Goal: Transaction & Acquisition: Purchase product/service

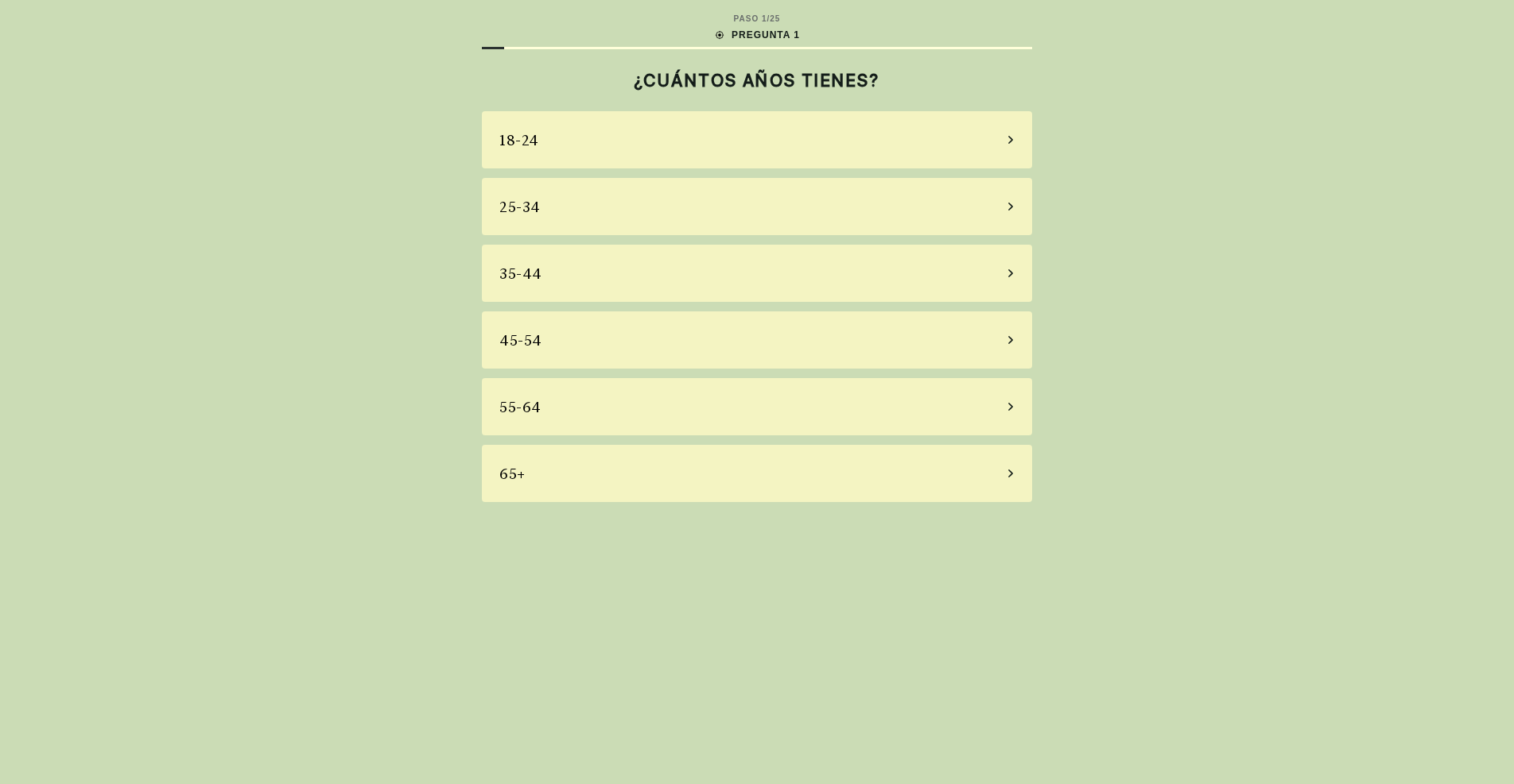
click at [584, 281] on div "35-44" at bounding box center [757, 273] width 550 height 57
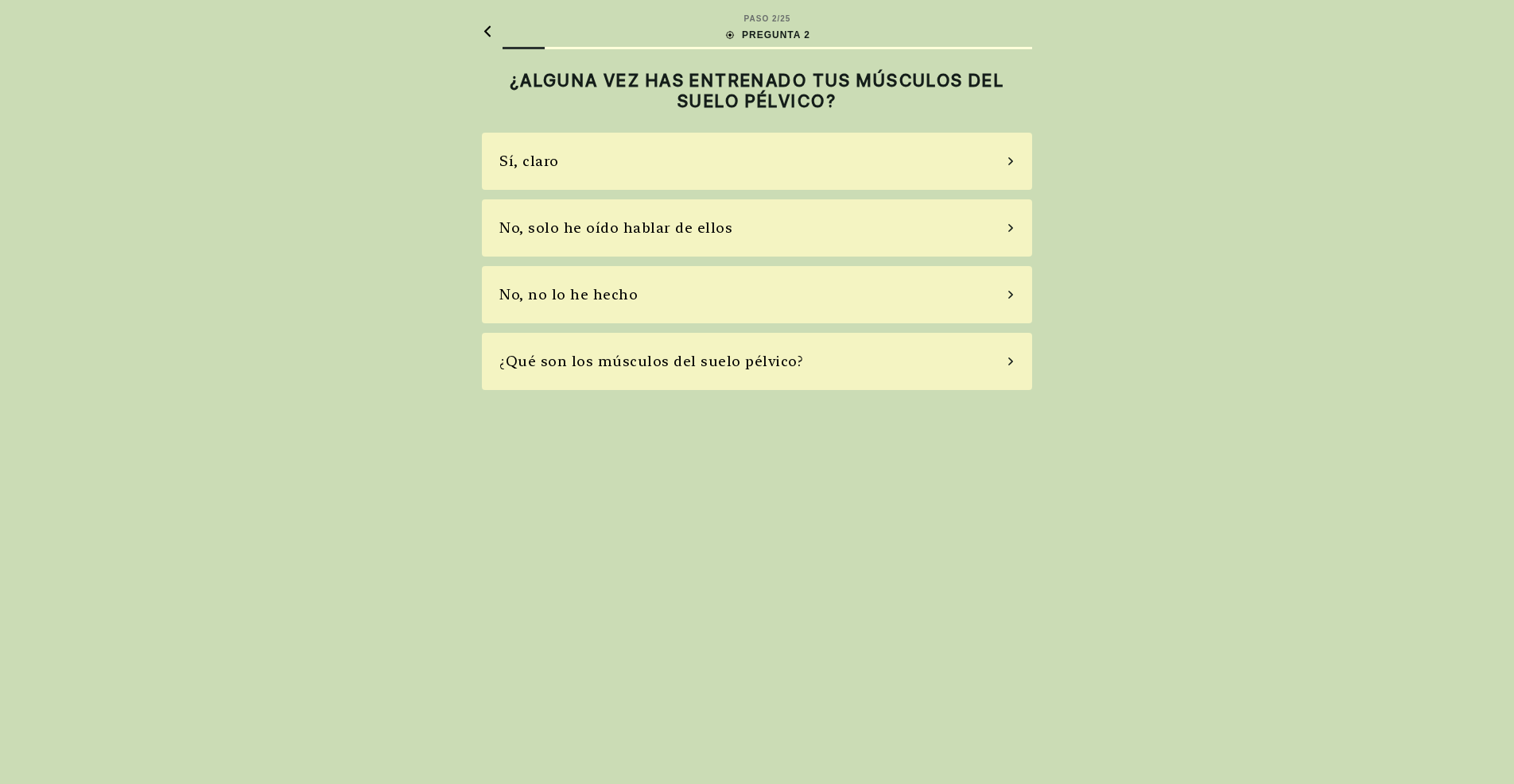
click at [596, 231] on div "No, solo he oído hablar de ellos" at bounding box center [616, 227] width 233 height 21
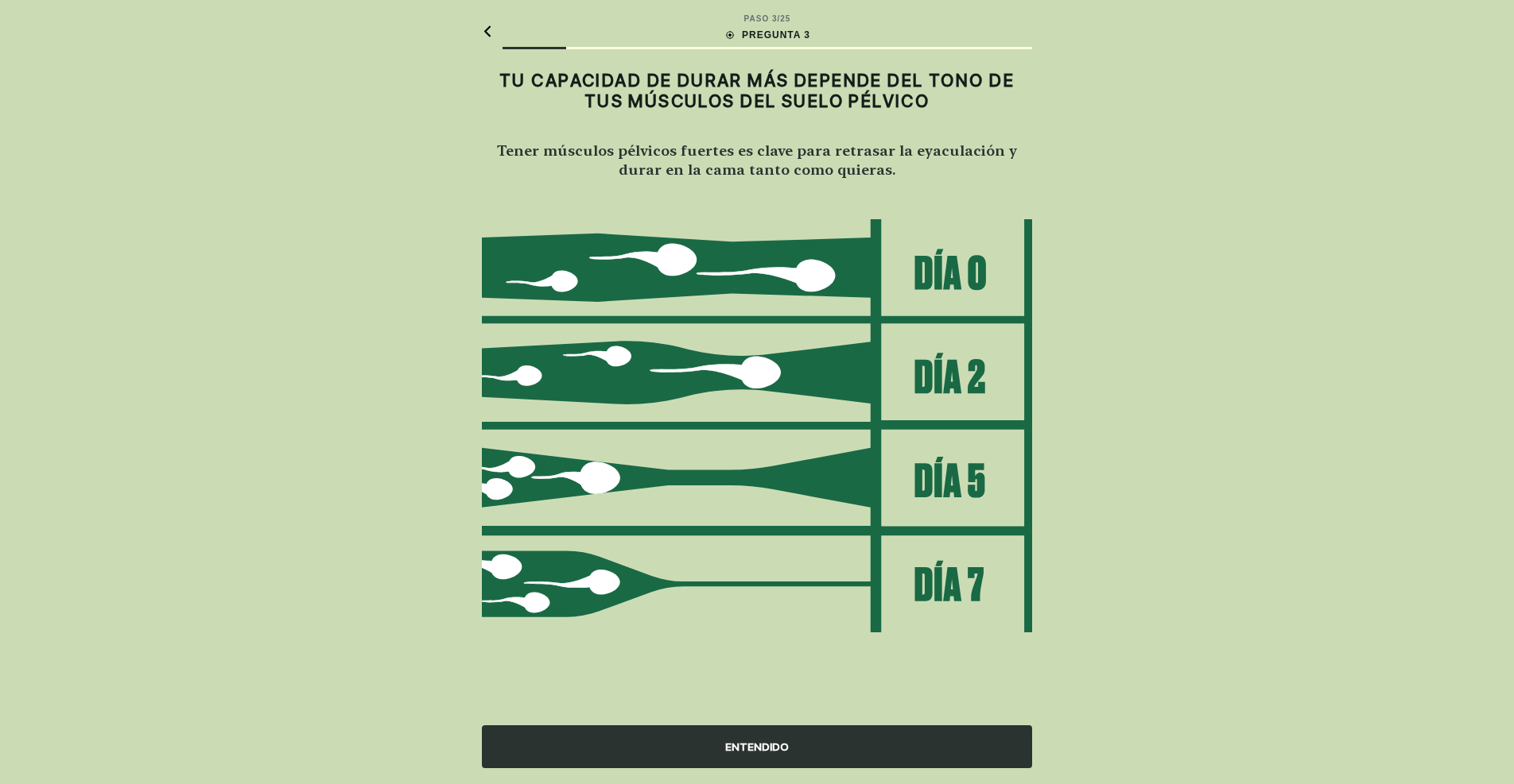
click at [661, 748] on div "ENTENDIDO" at bounding box center [757, 746] width 550 height 43
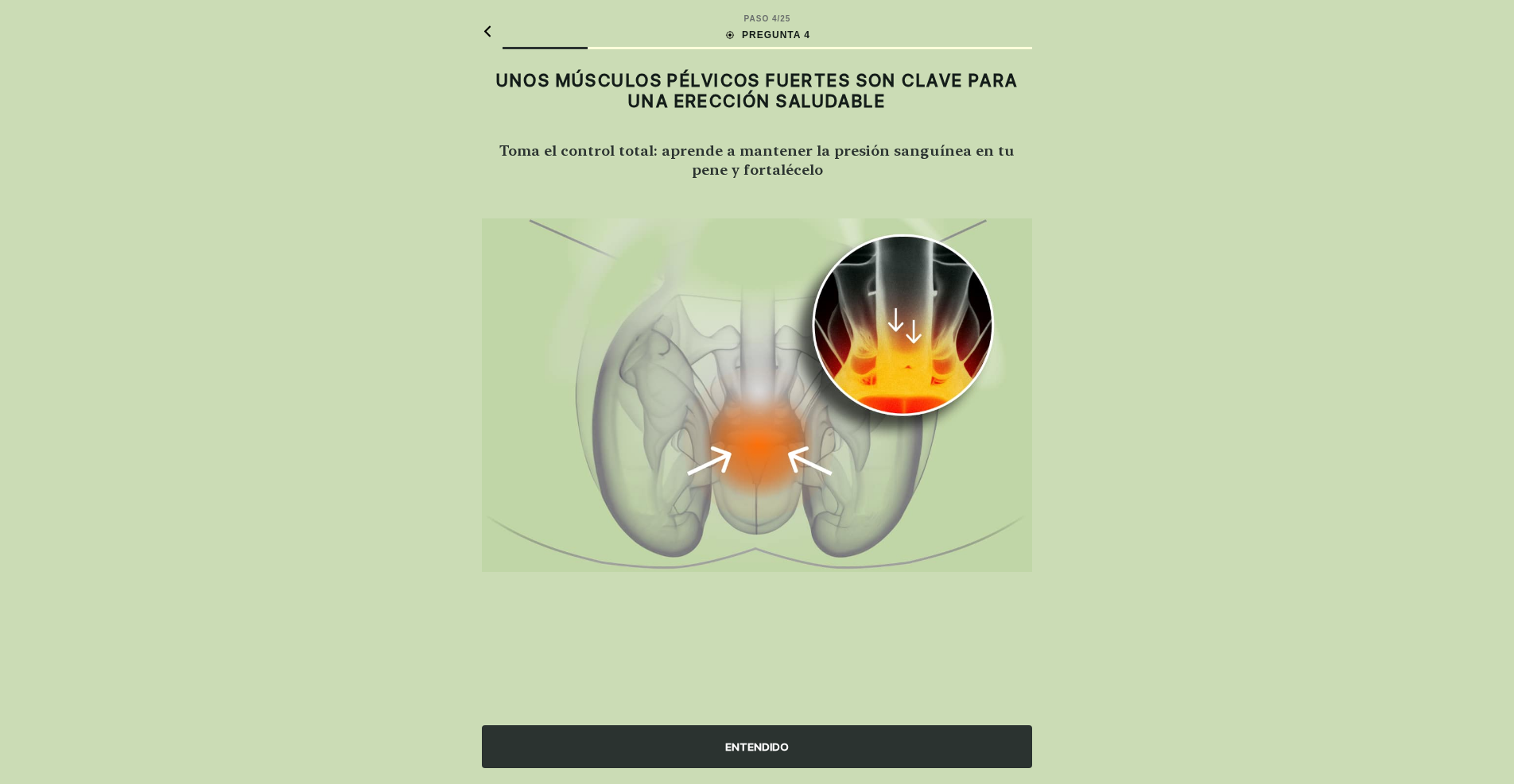
click at [661, 748] on div "ENTENDIDO" at bounding box center [757, 746] width 550 height 43
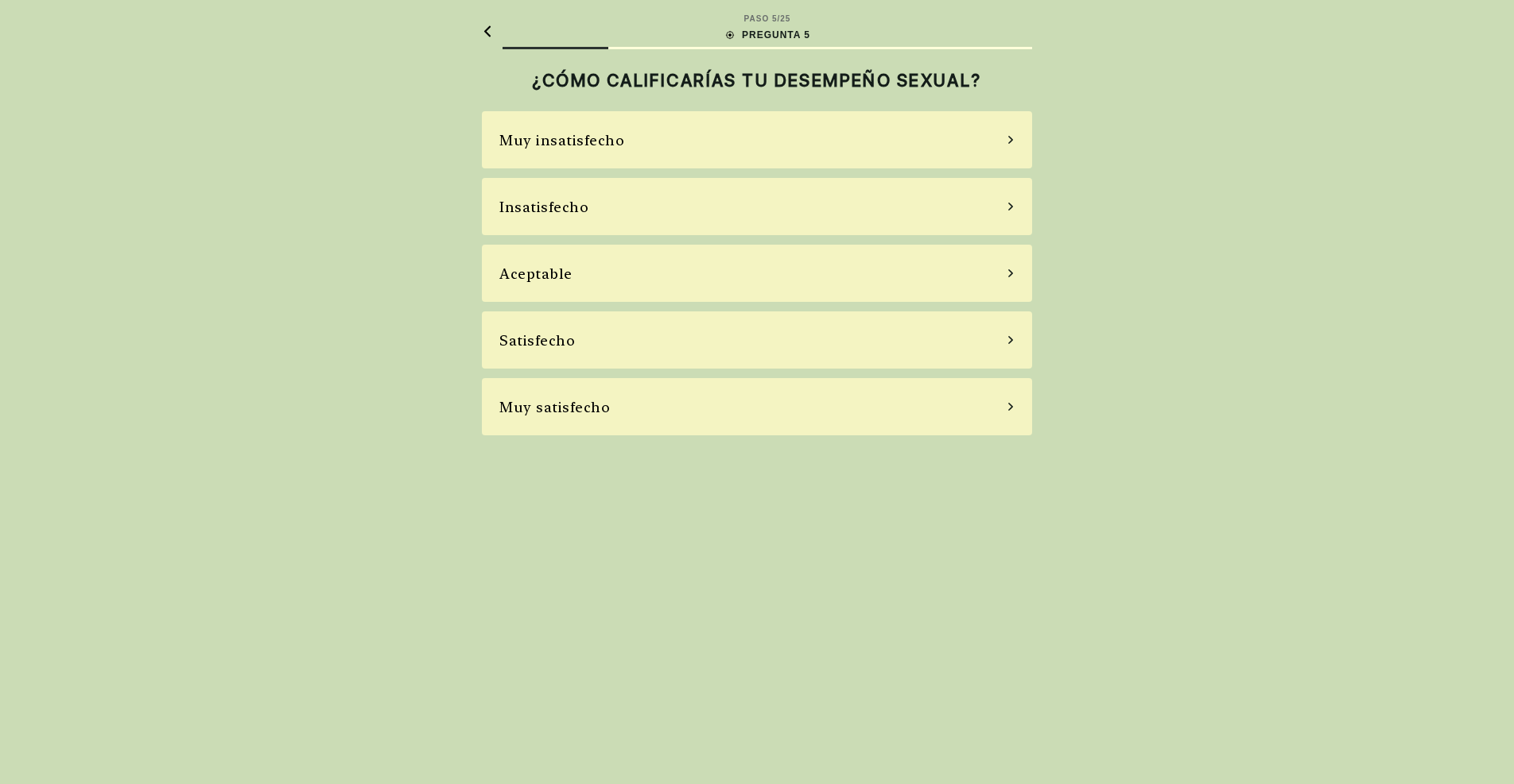
click at [614, 136] on div "Muy insatisfecho" at bounding box center [562, 139] width 125 height 21
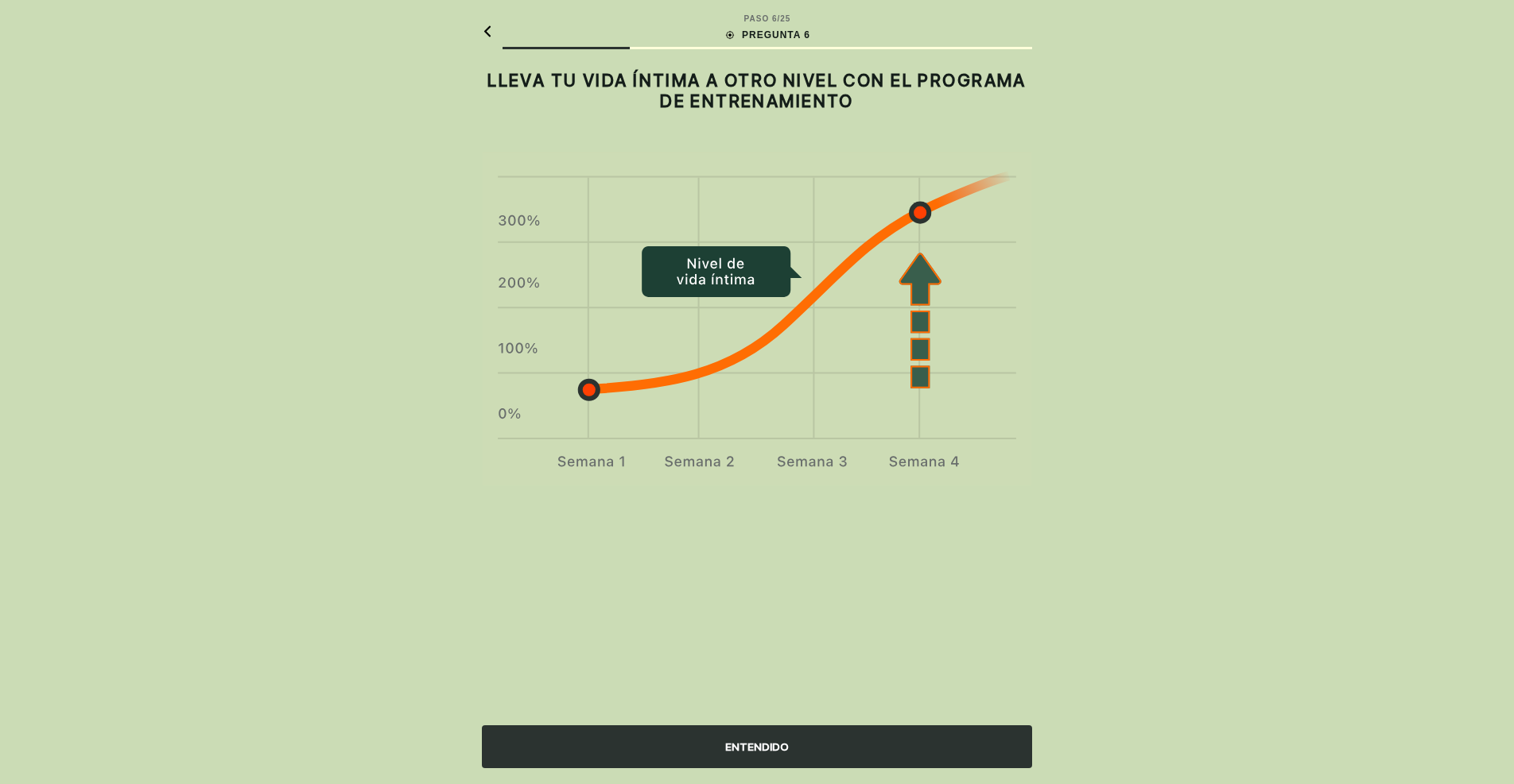
click at [635, 738] on div "ENTENDIDO" at bounding box center [757, 746] width 550 height 43
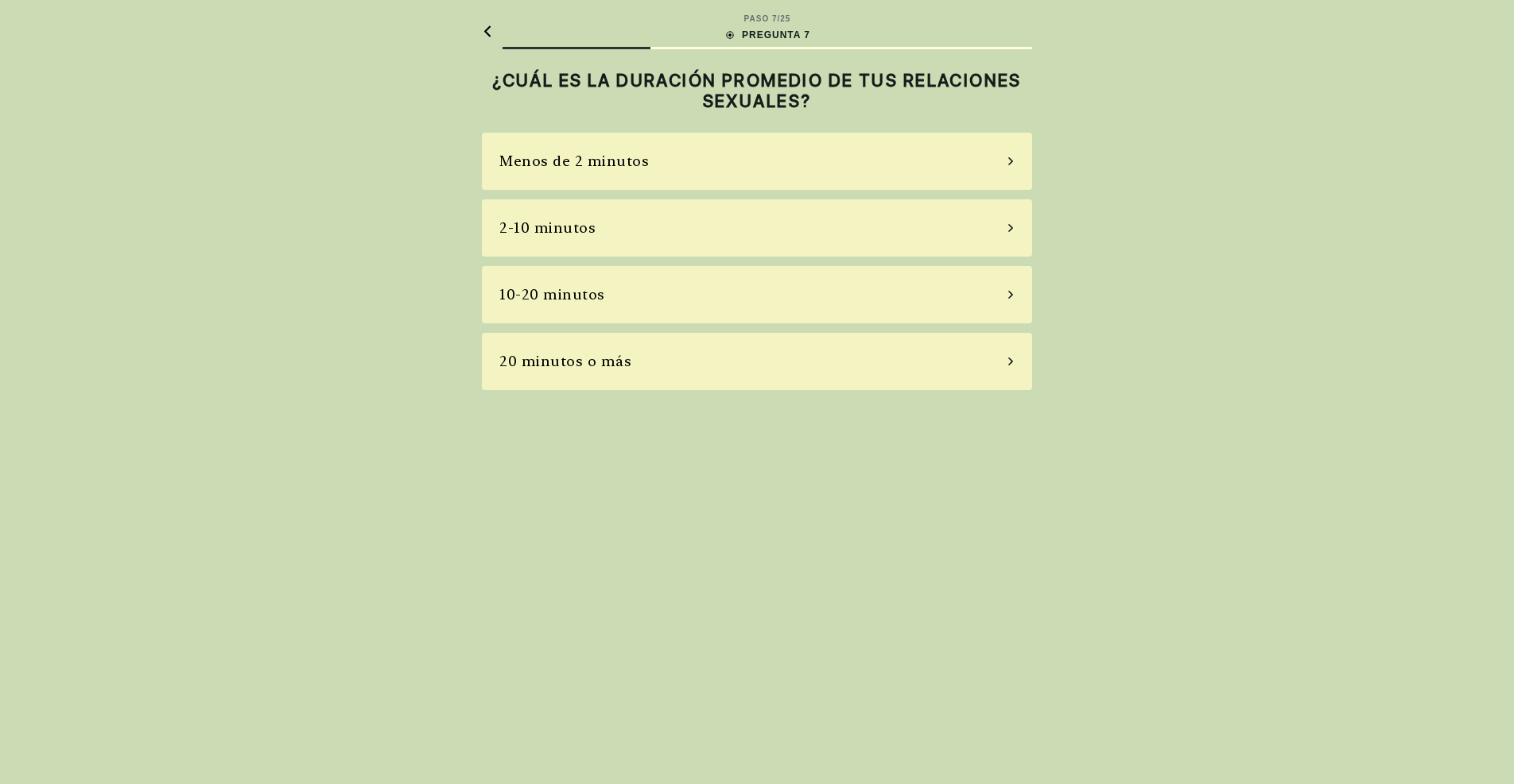
click at [617, 158] on div "Menos de 2 minutos" at bounding box center [574, 160] width 149 height 21
click at [596, 302] on div "La mayoría de las veces" at bounding box center [586, 294] width 173 height 21
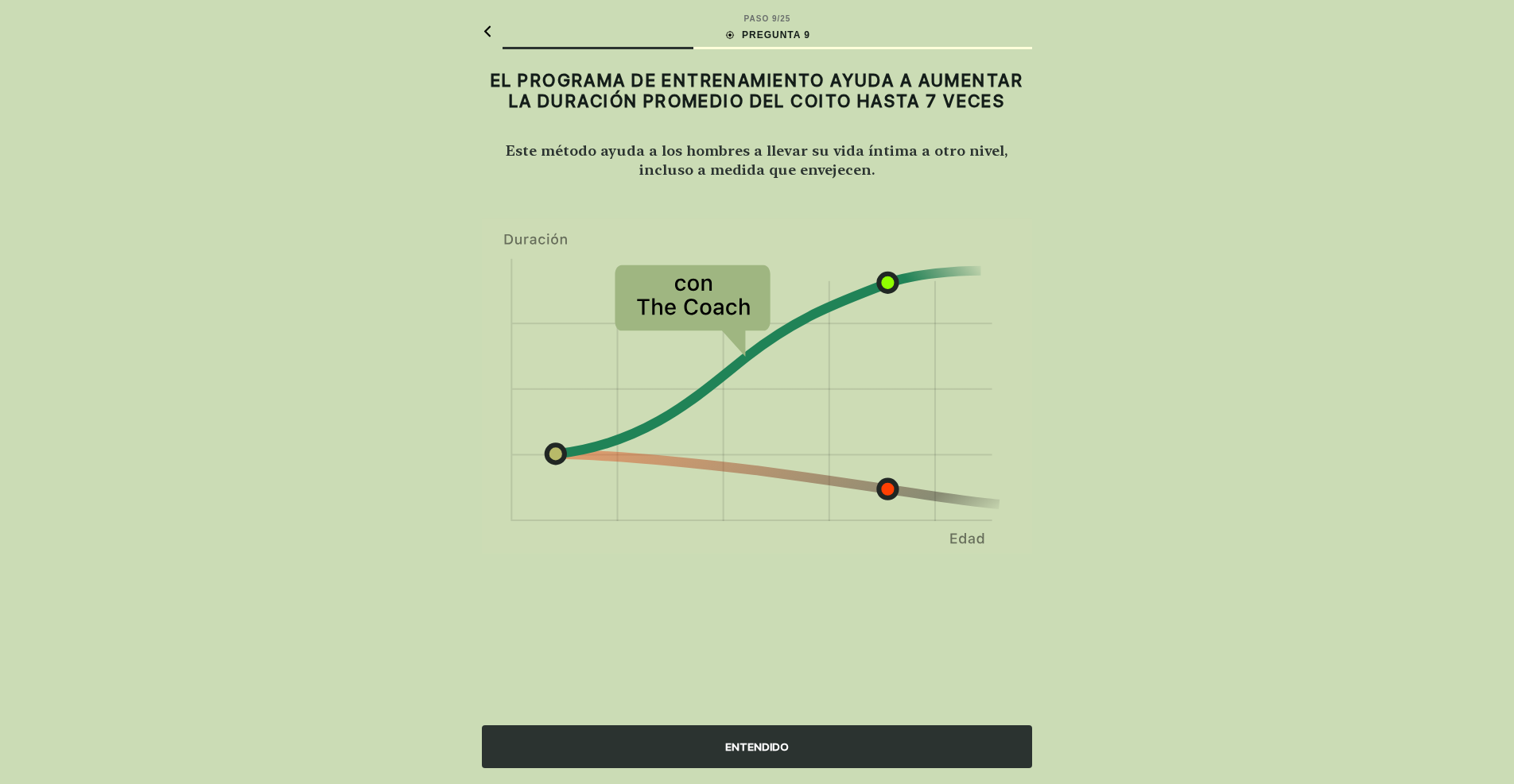
click at [627, 730] on div "ENTENDIDO" at bounding box center [757, 746] width 550 height 43
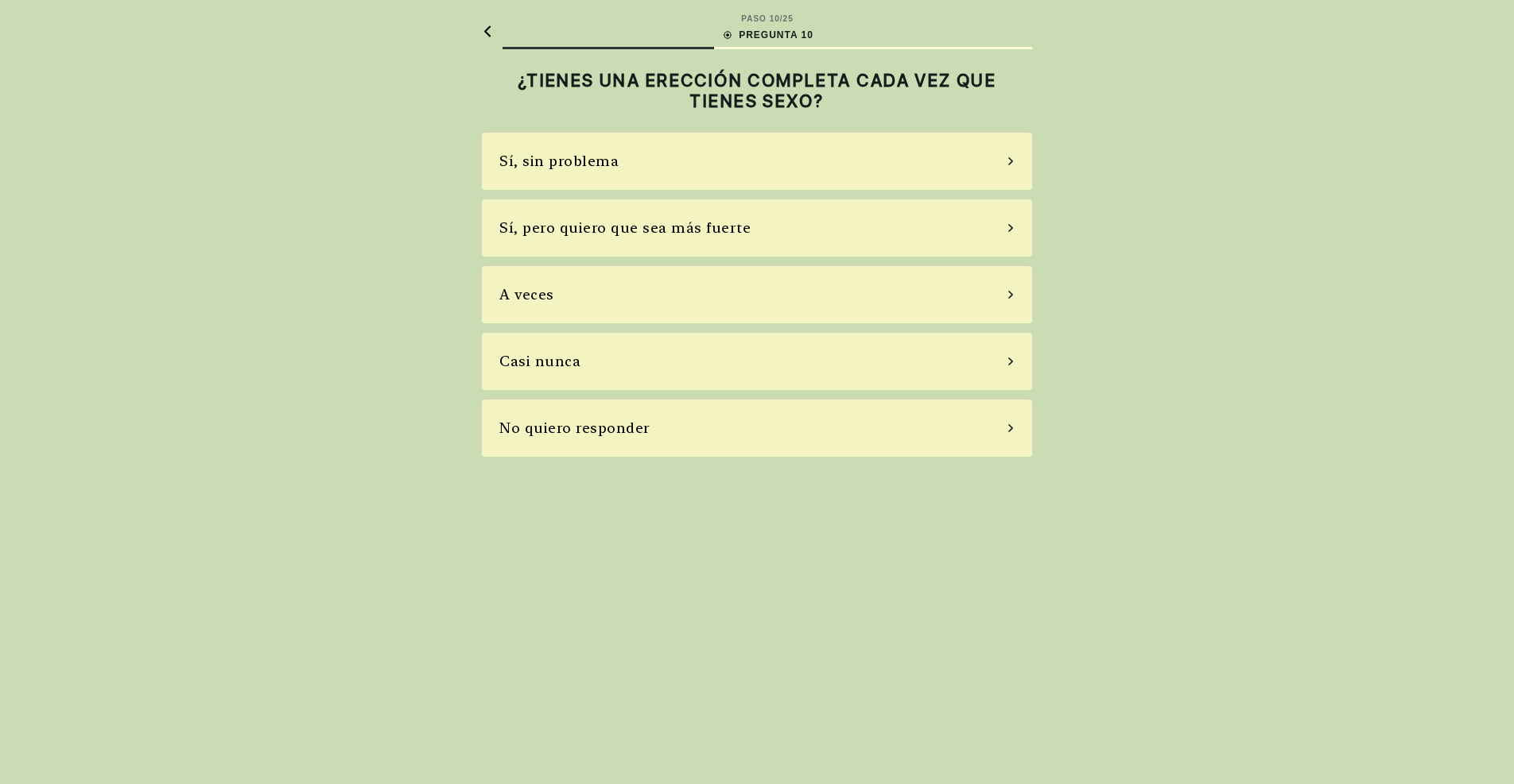
click at [540, 307] on div "A veces" at bounding box center [757, 295] width 550 height 57
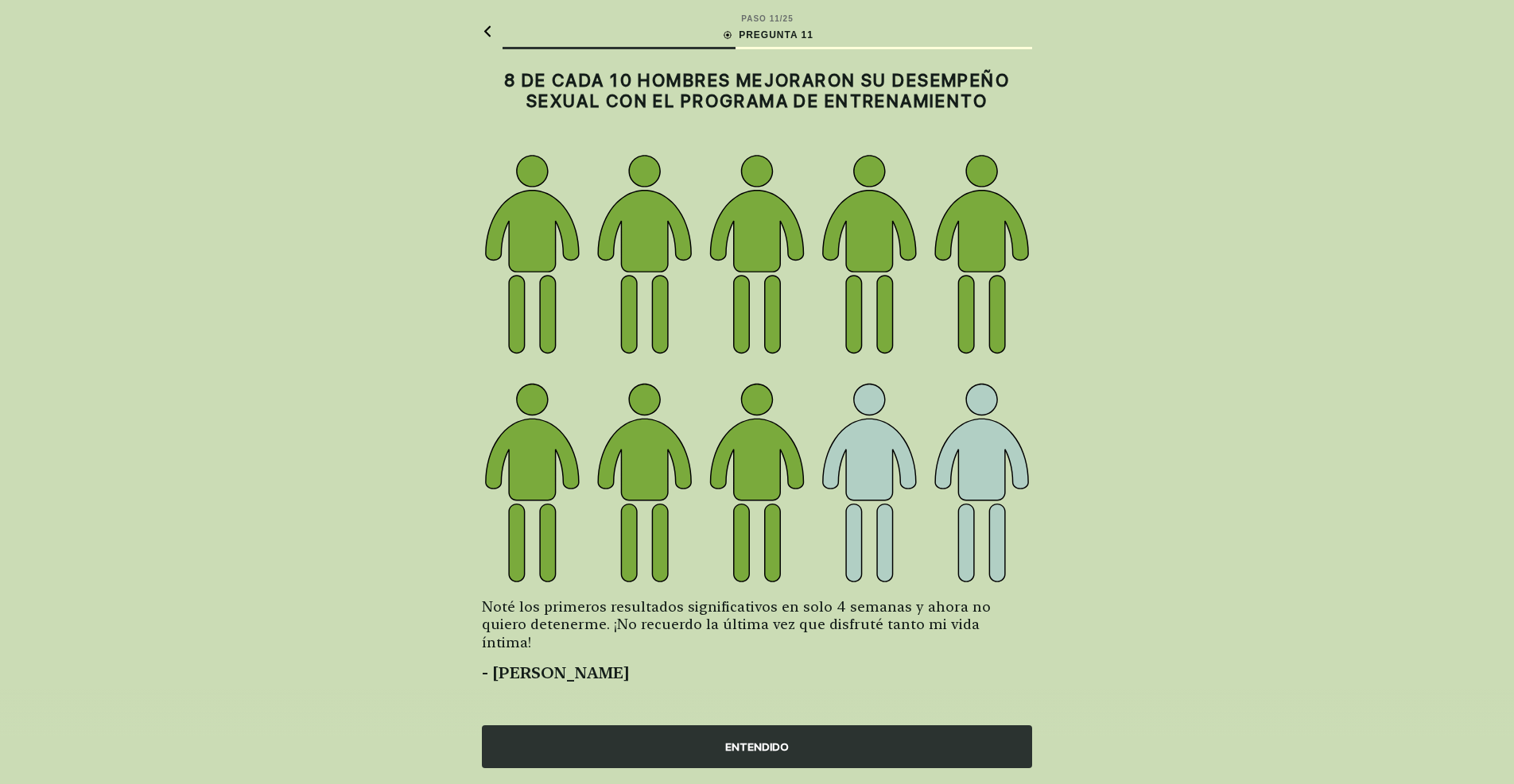
click at [634, 735] on div "ENTENDIDO" at bounding box center [757, 746] width 550 height 43
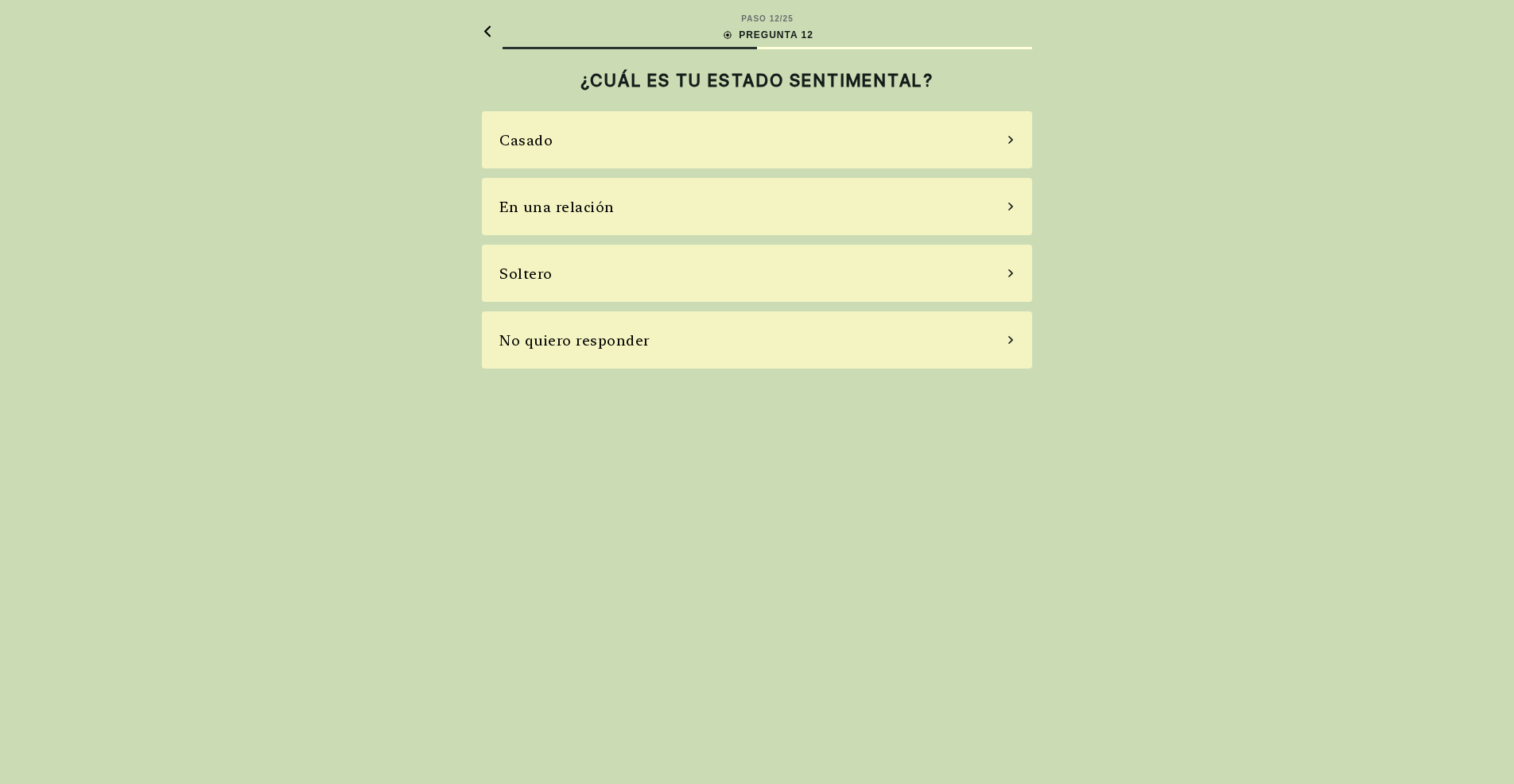
click at [611, 275] on div "Soltero" at bounding box center [757, 273] width 550 height 57
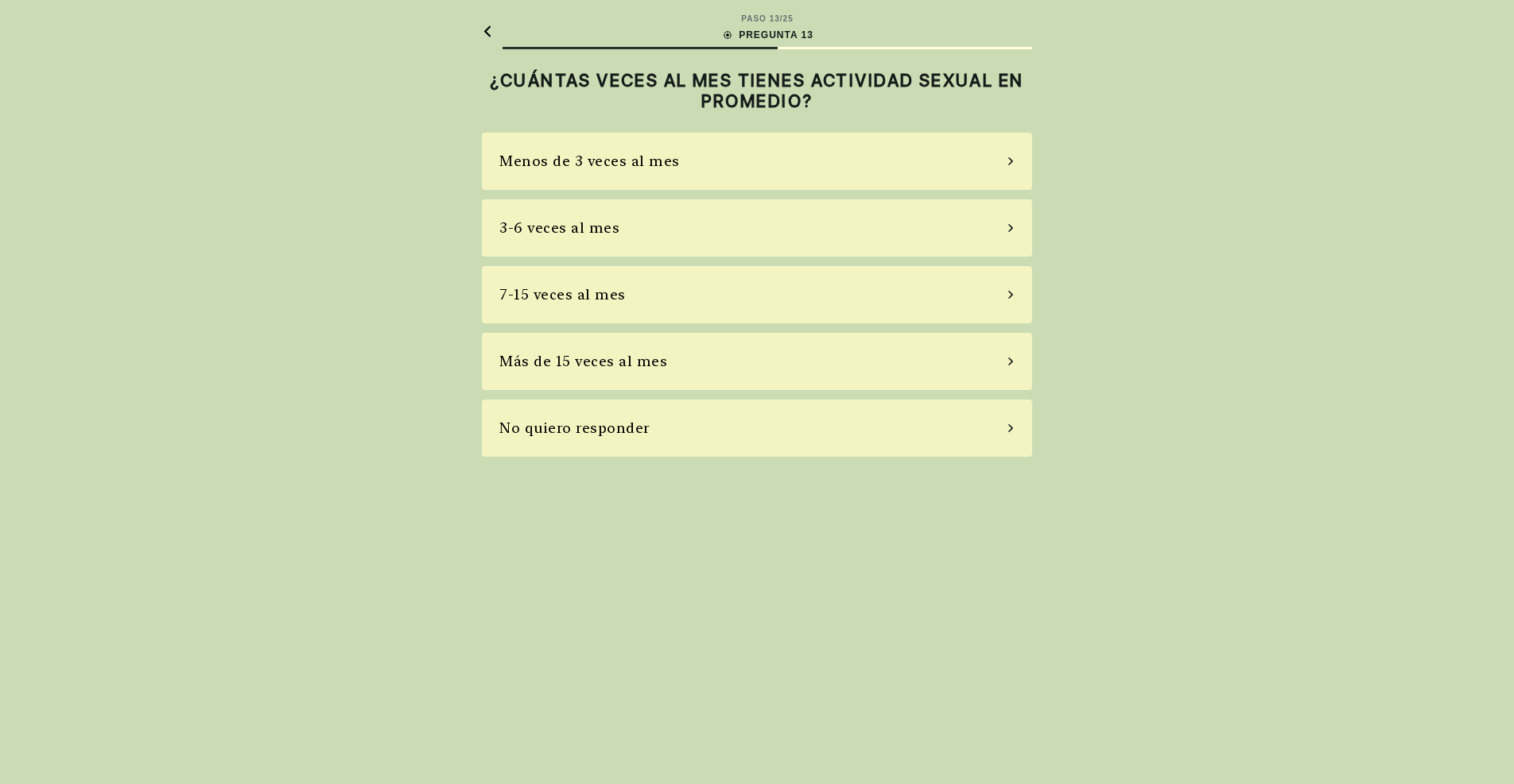
click at [713, 164] on div "Menos de 3 veces al mes" at bounding box center [757, 161] width 550 height 57
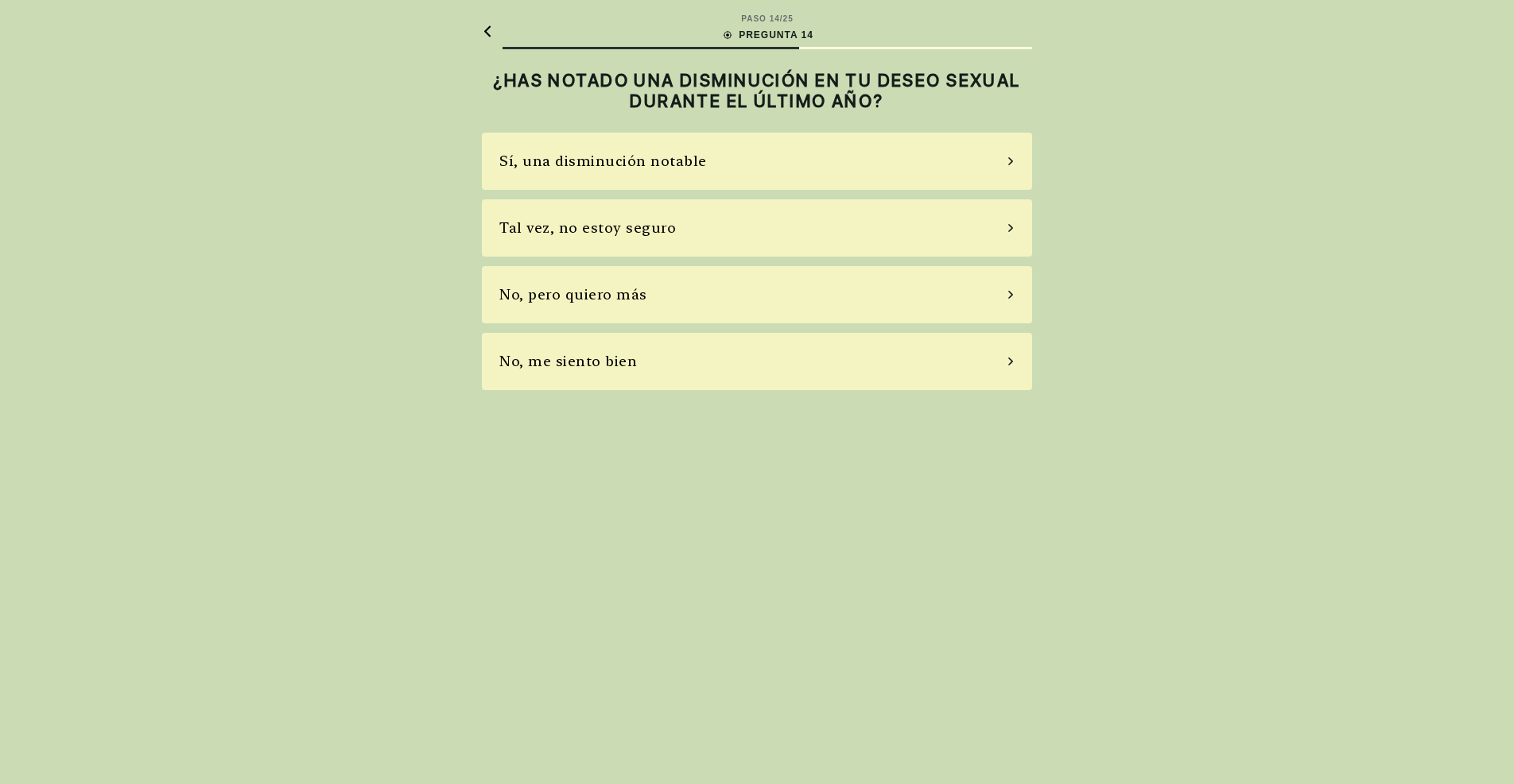
click at [679, 292] on div "No, pero quiero más" at bounding box center [757, 295] width 550 height 57
click at [679, 292] on div "No, no tomo" at bounding box center [757, 295] width 550 height 57
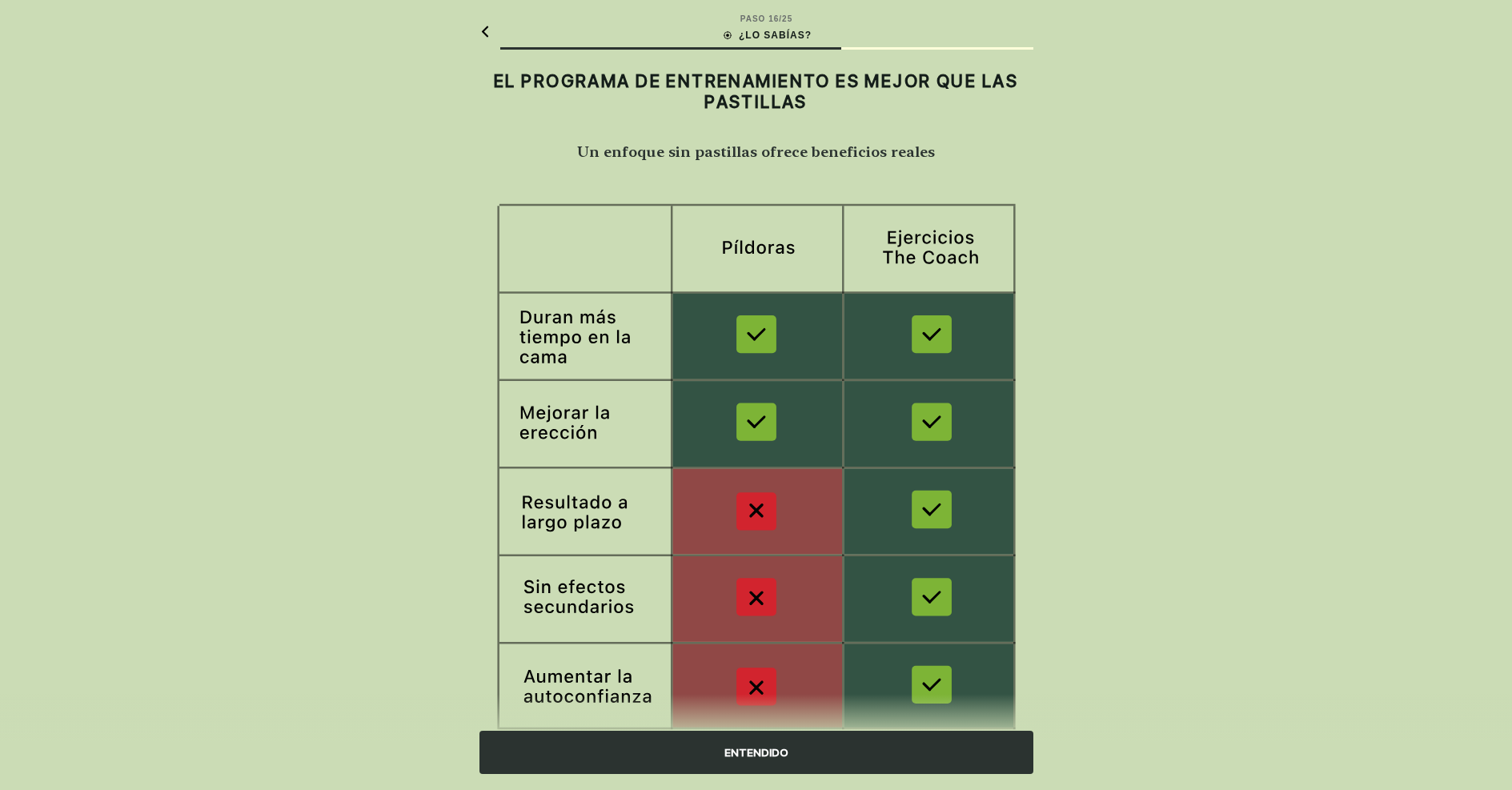
scroll to position [59, 0]
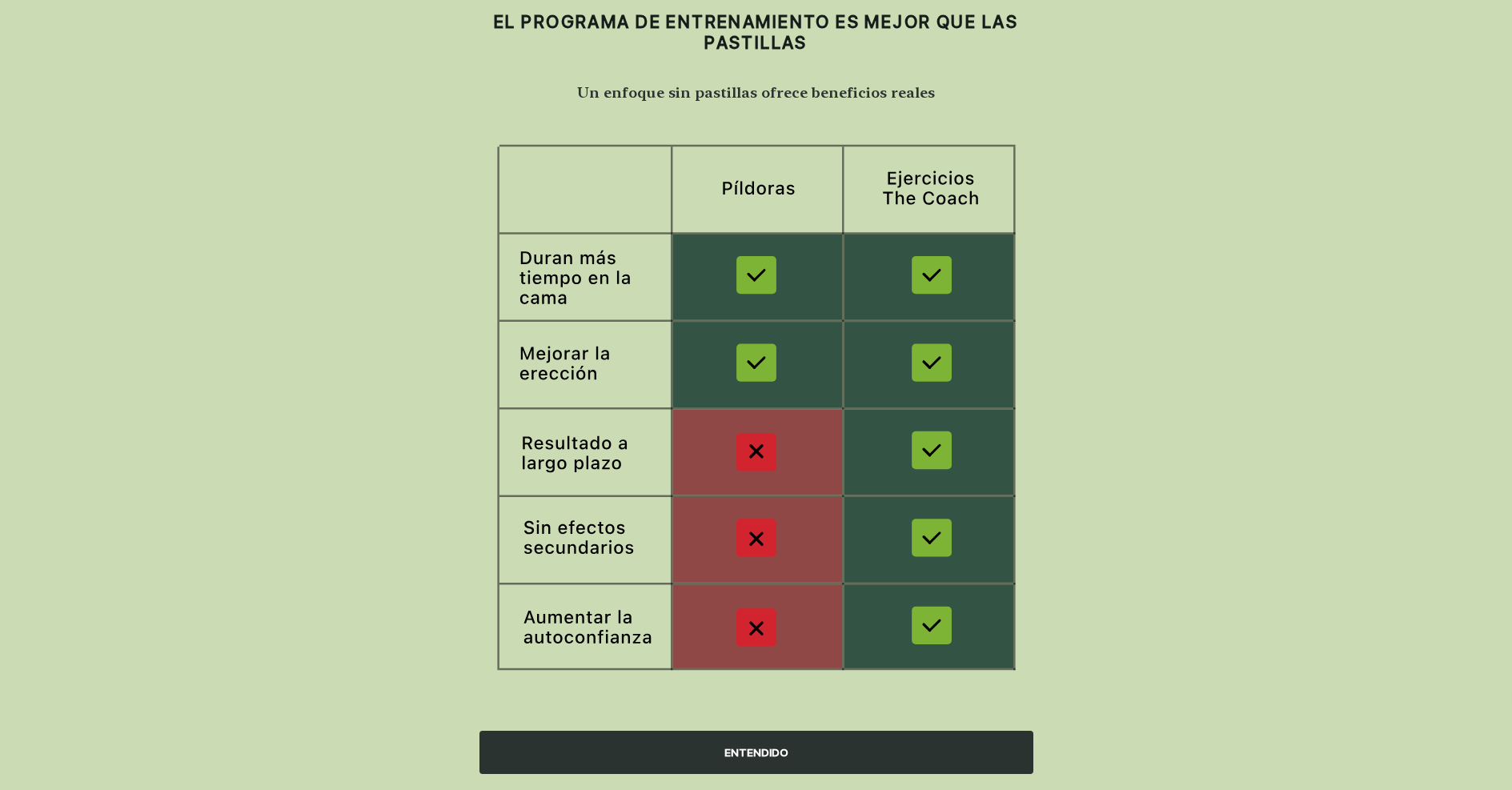
click at [797, 753] on div "ENTENDIDO" at bounding box center [756, 752] width 554 height 43
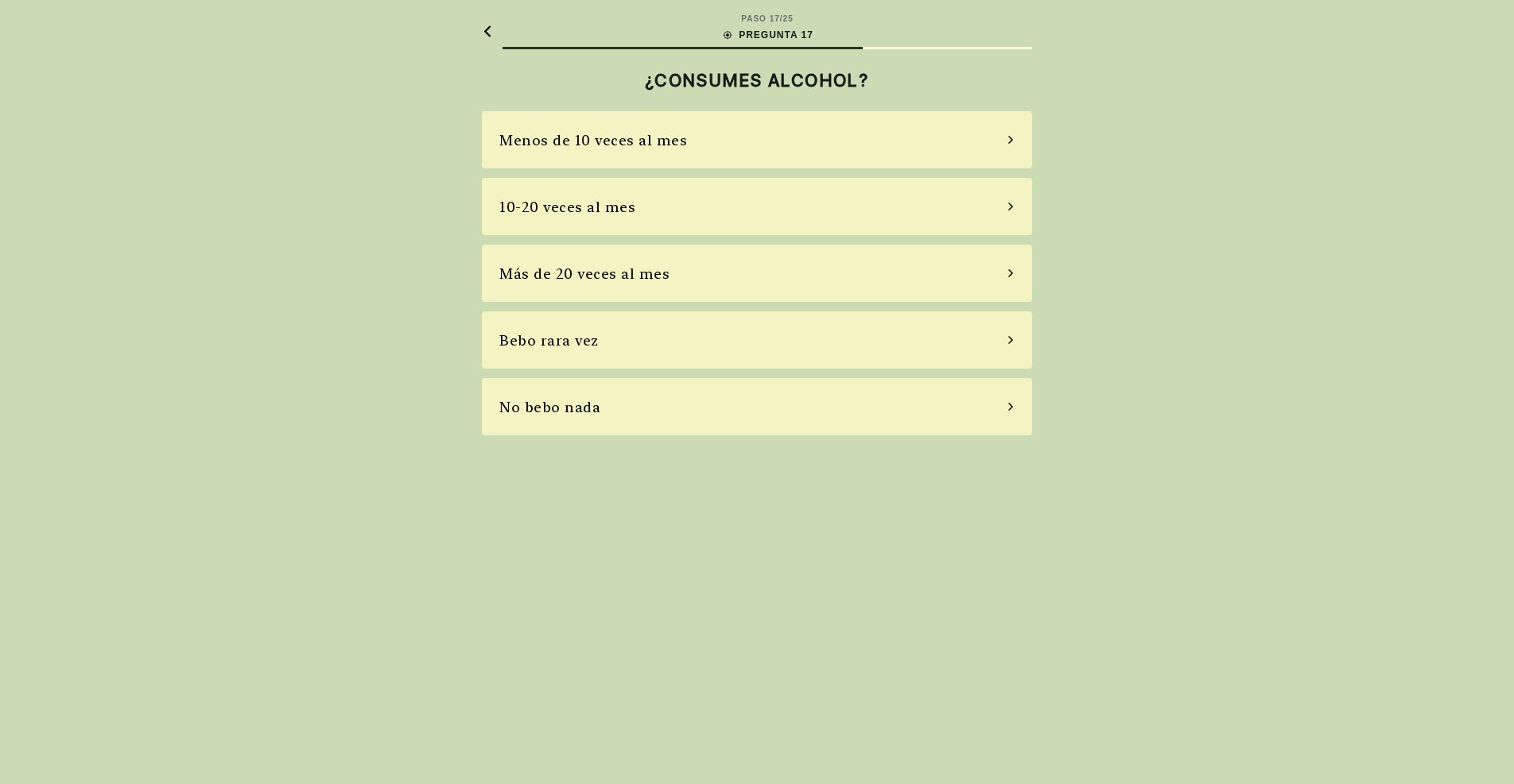
click at [574, 147] on div "Menos de 10 veces al mes" at bounding box center [593, 139] width 188 height 21
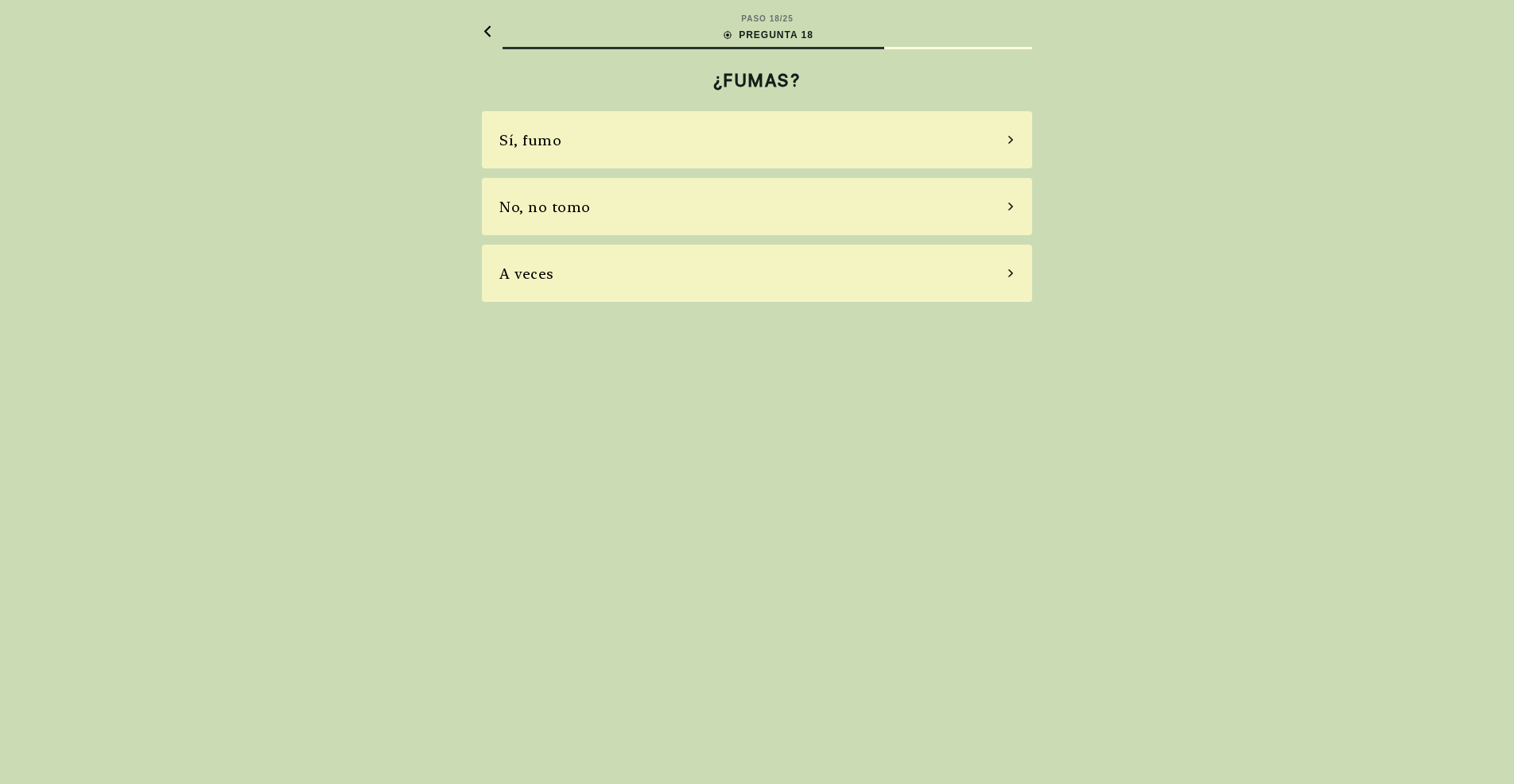
click at [592, 206] on div "No, no tomo" at bounding box center [757, 206] width 550 height 57
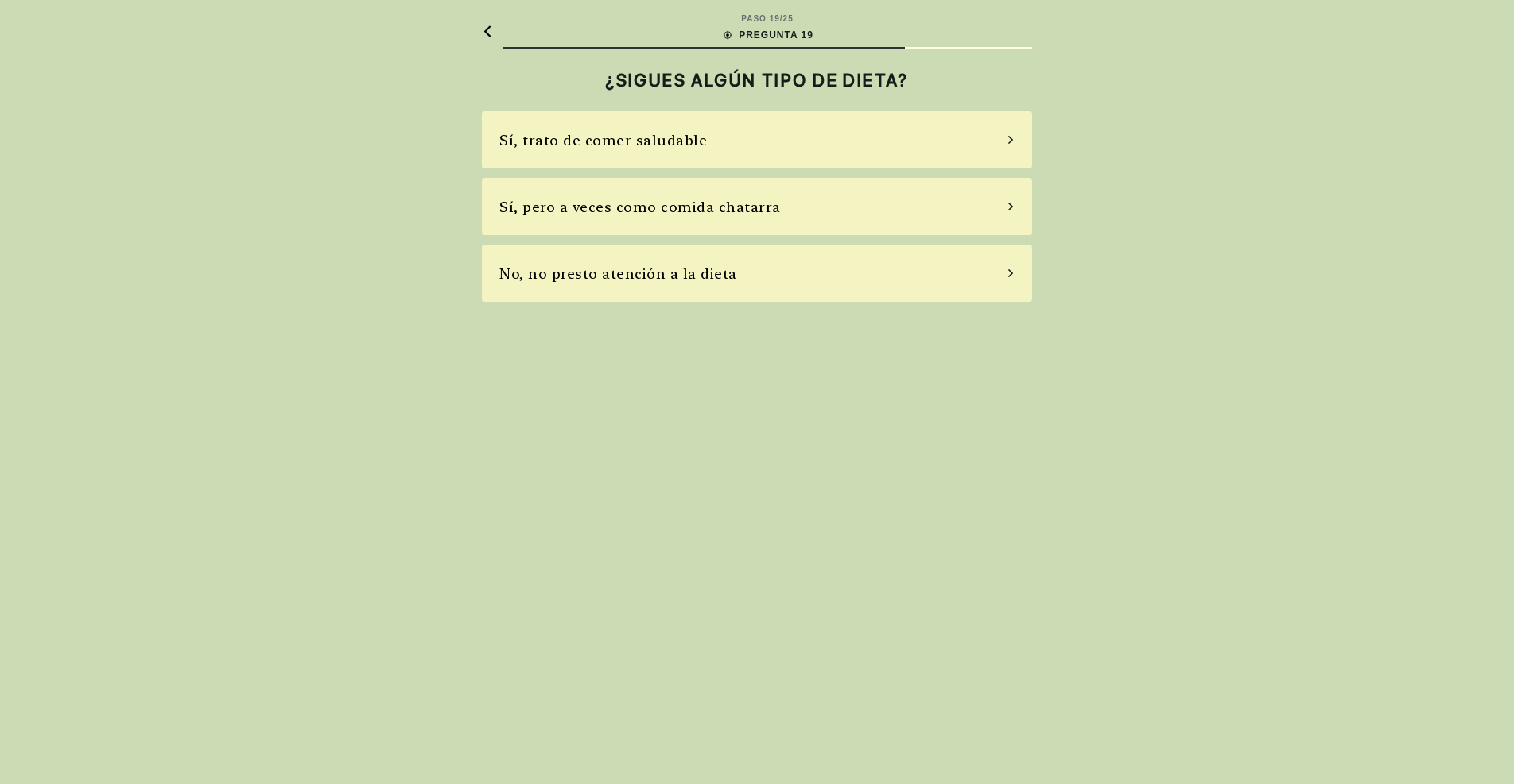
click at [573, 281] on div "No, no presto atención a la dieta" at bounding box center [618, 273] width 237 height 21
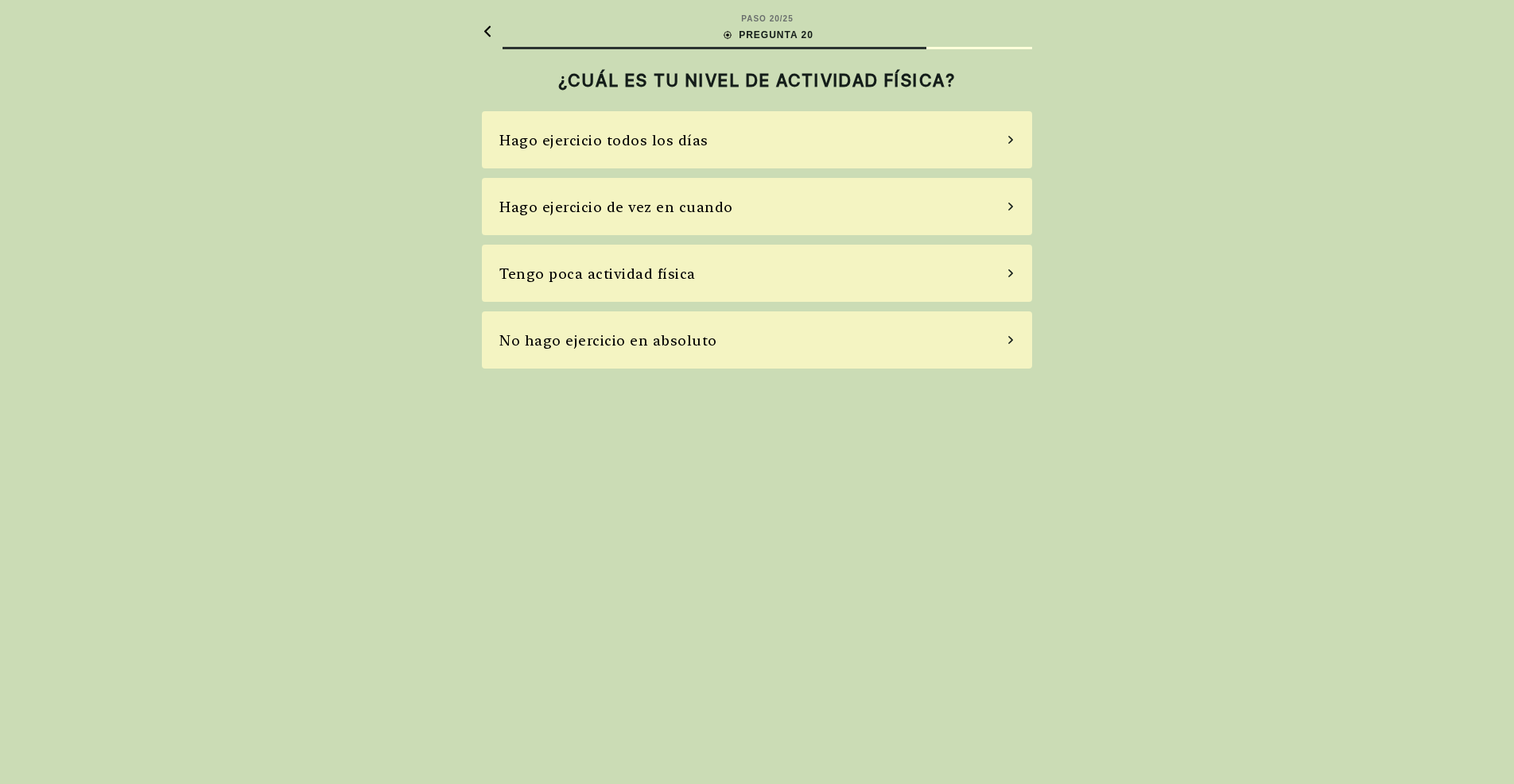
click at [566, 332] on div "No hago ejercicio en absoluto" at bounding box center [609, 340] width 218 height 21
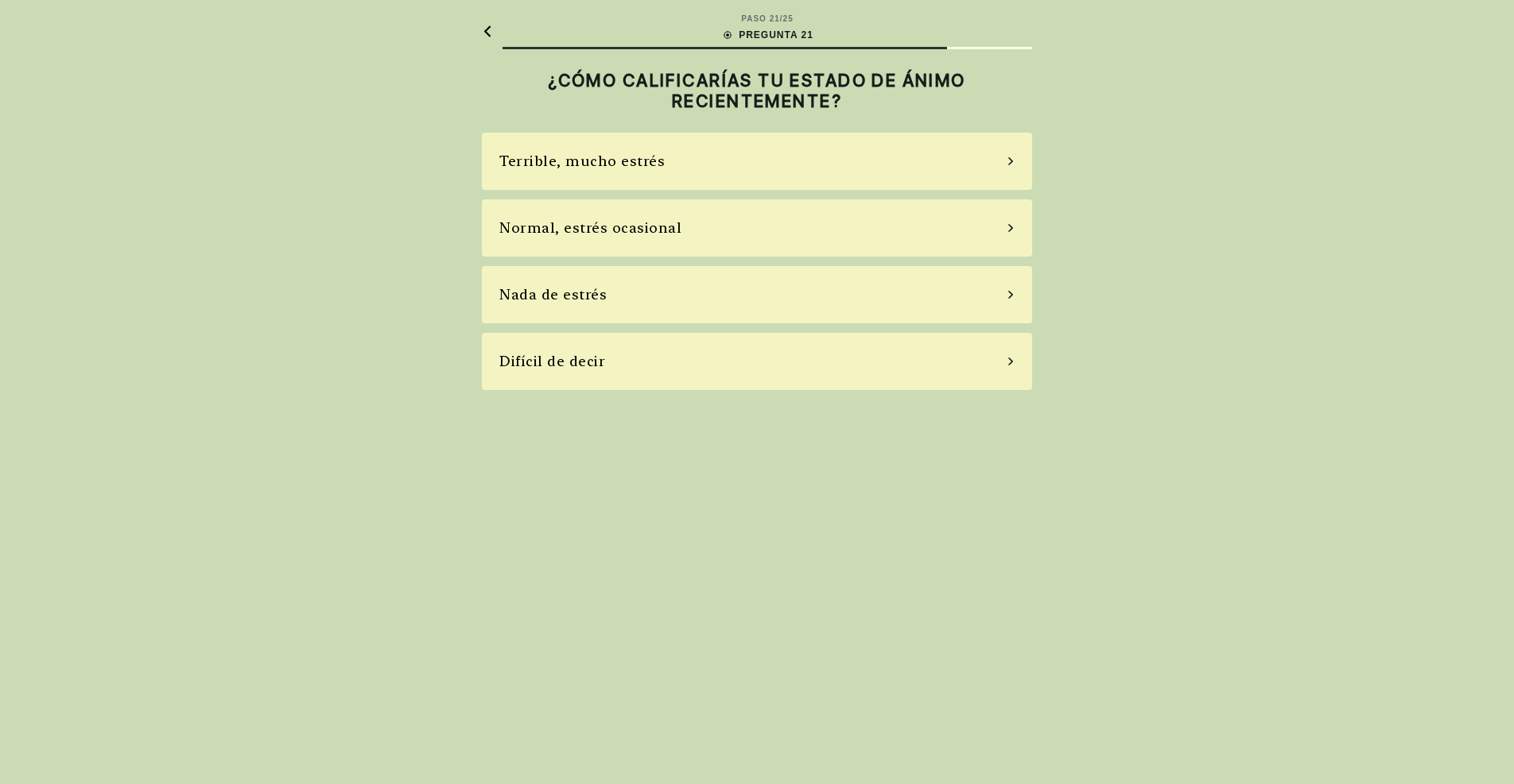
click at [610, 165] on div "Terrible, mucho estrés" at bounding box center [582, 160] width 165 height 21
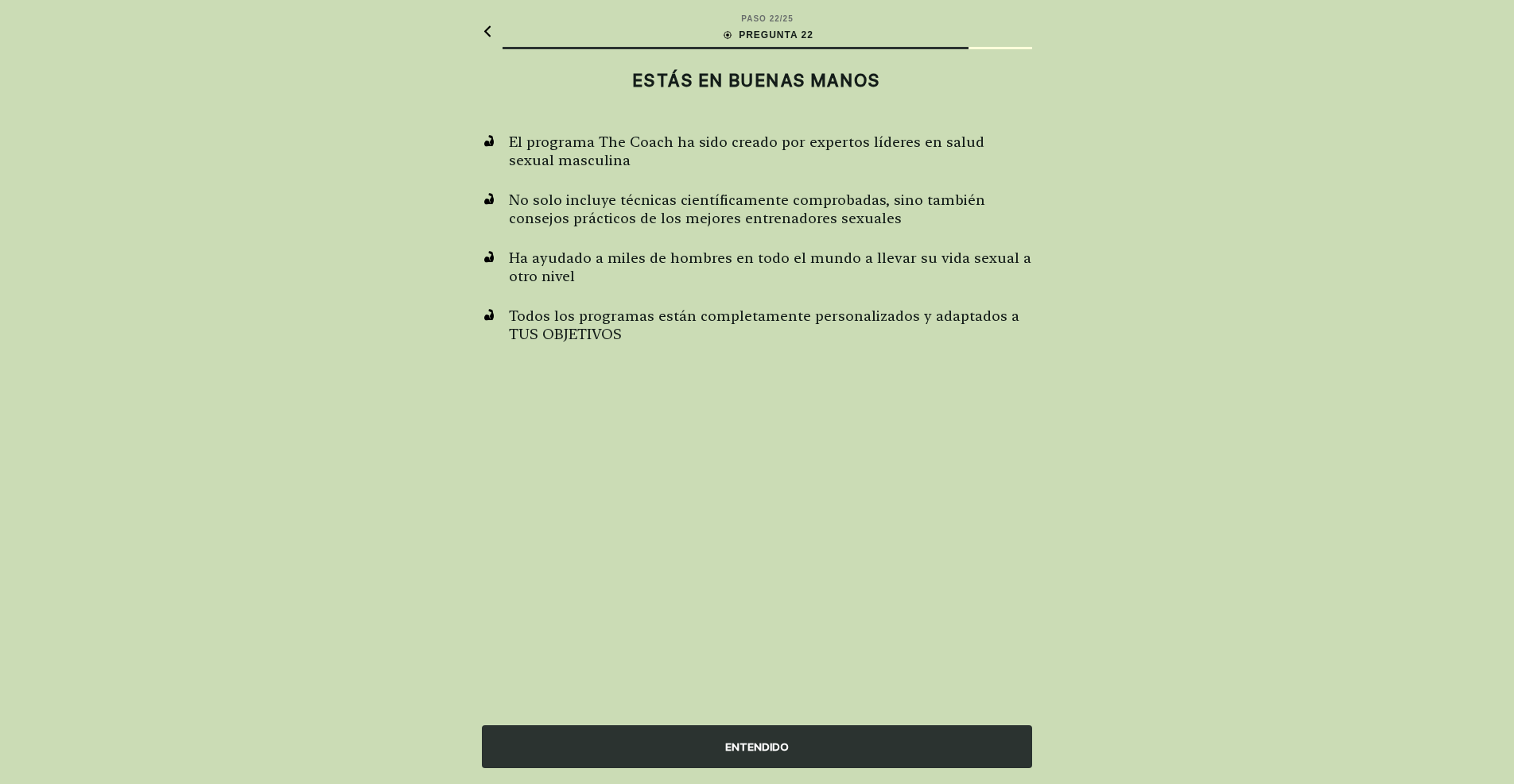
click at [739, 750] on div "ENTENDIDO" at bounding box center [757, 746] width 550 height 43
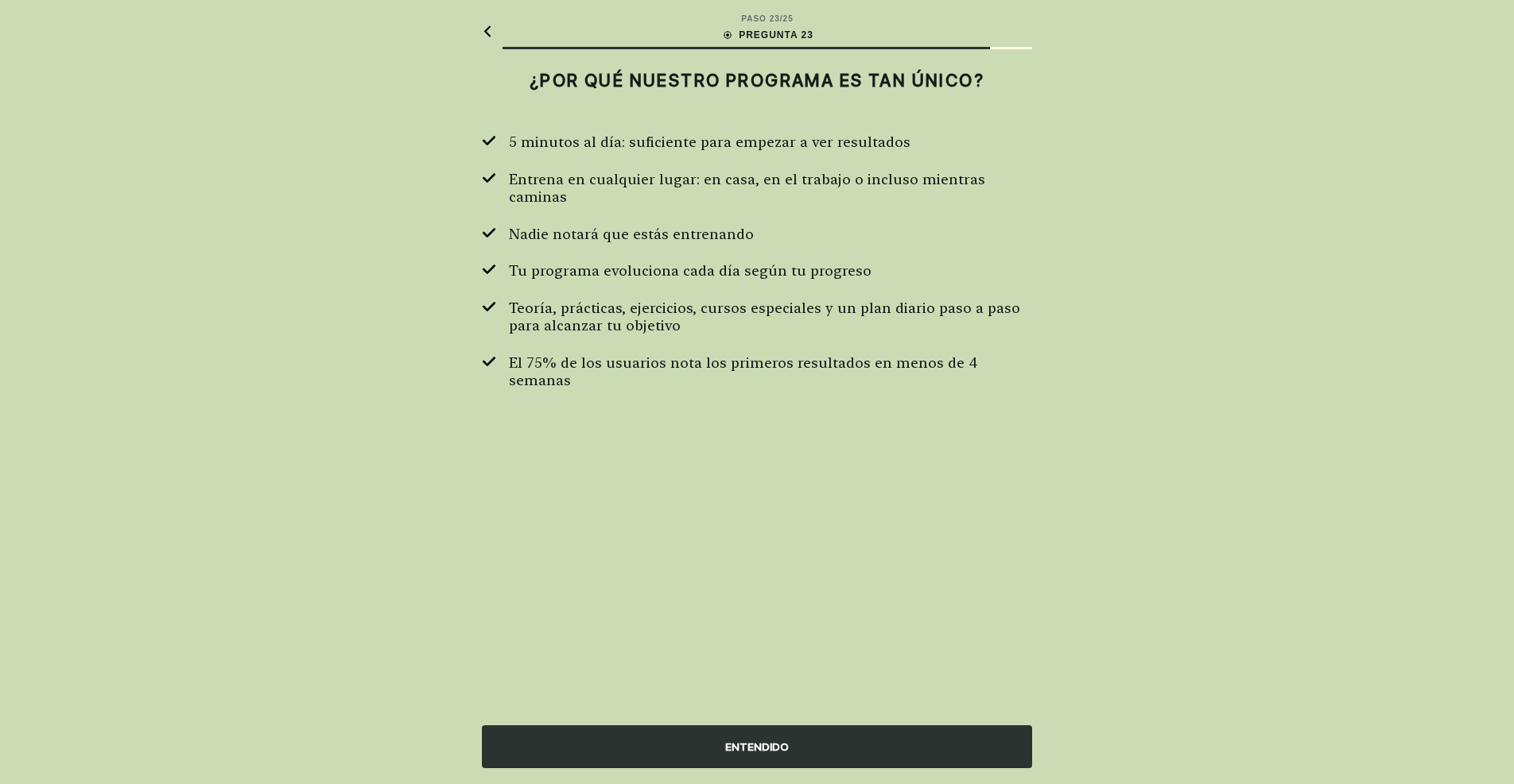
click at [754, 735] on div "ENTENDIDO" at bounding box center [757, 746] width 550 height 43
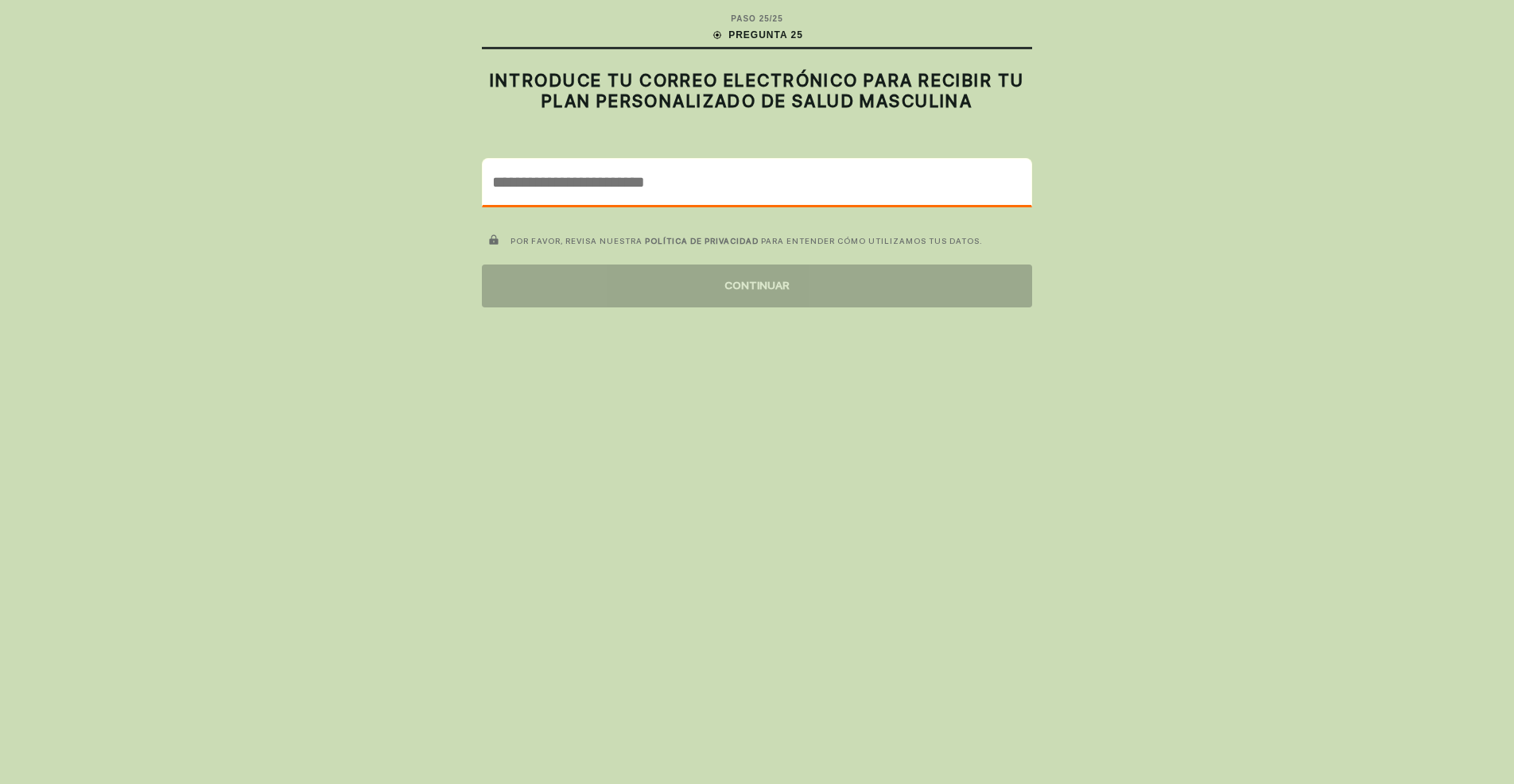
click at [622, 183] on input "email" at bounding box center [757, 182] width 549 height 46
type input "**********"
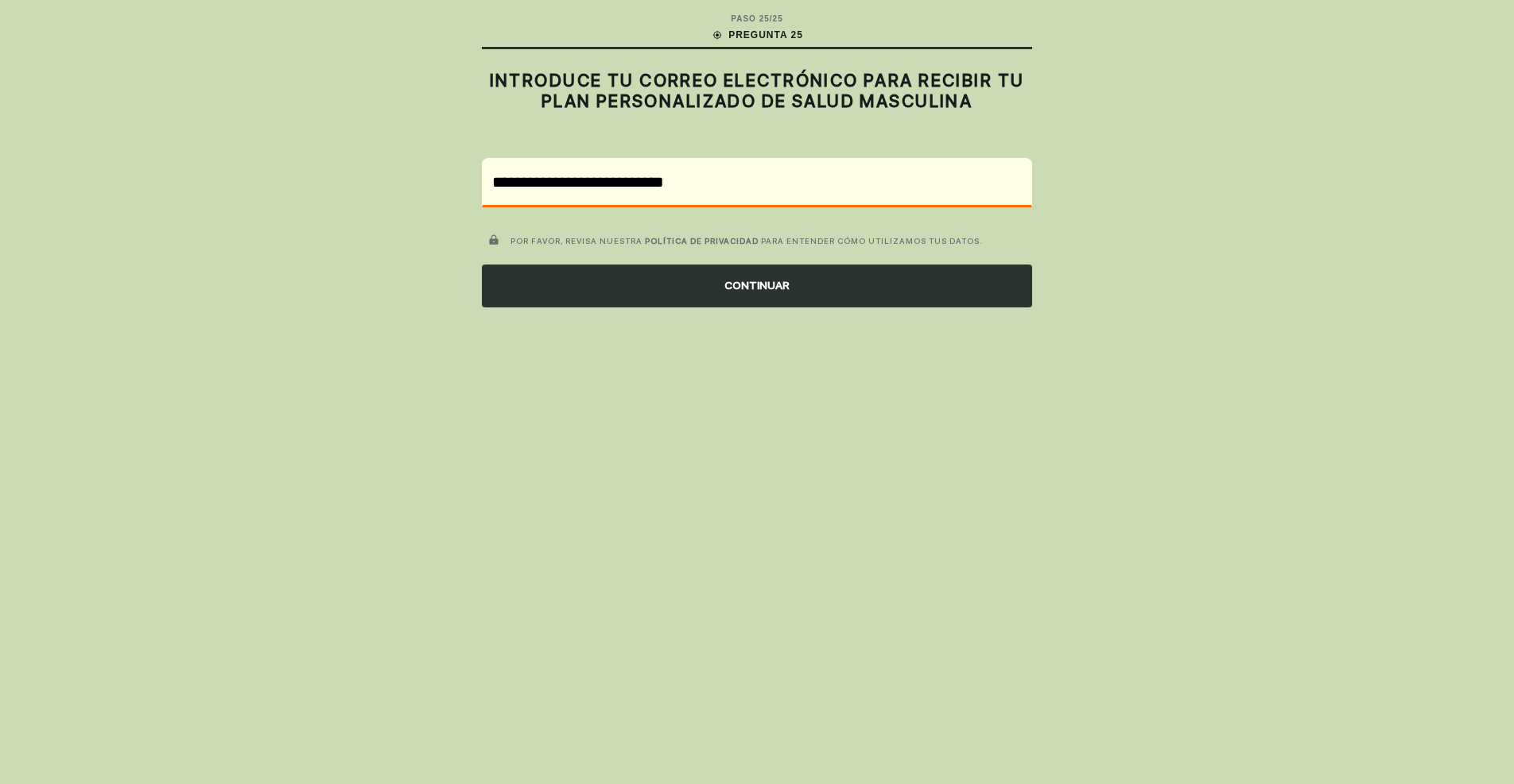
click at [696, 291] on div "CONTINUAR" at bounding box center [757, 286] width 550 height 43
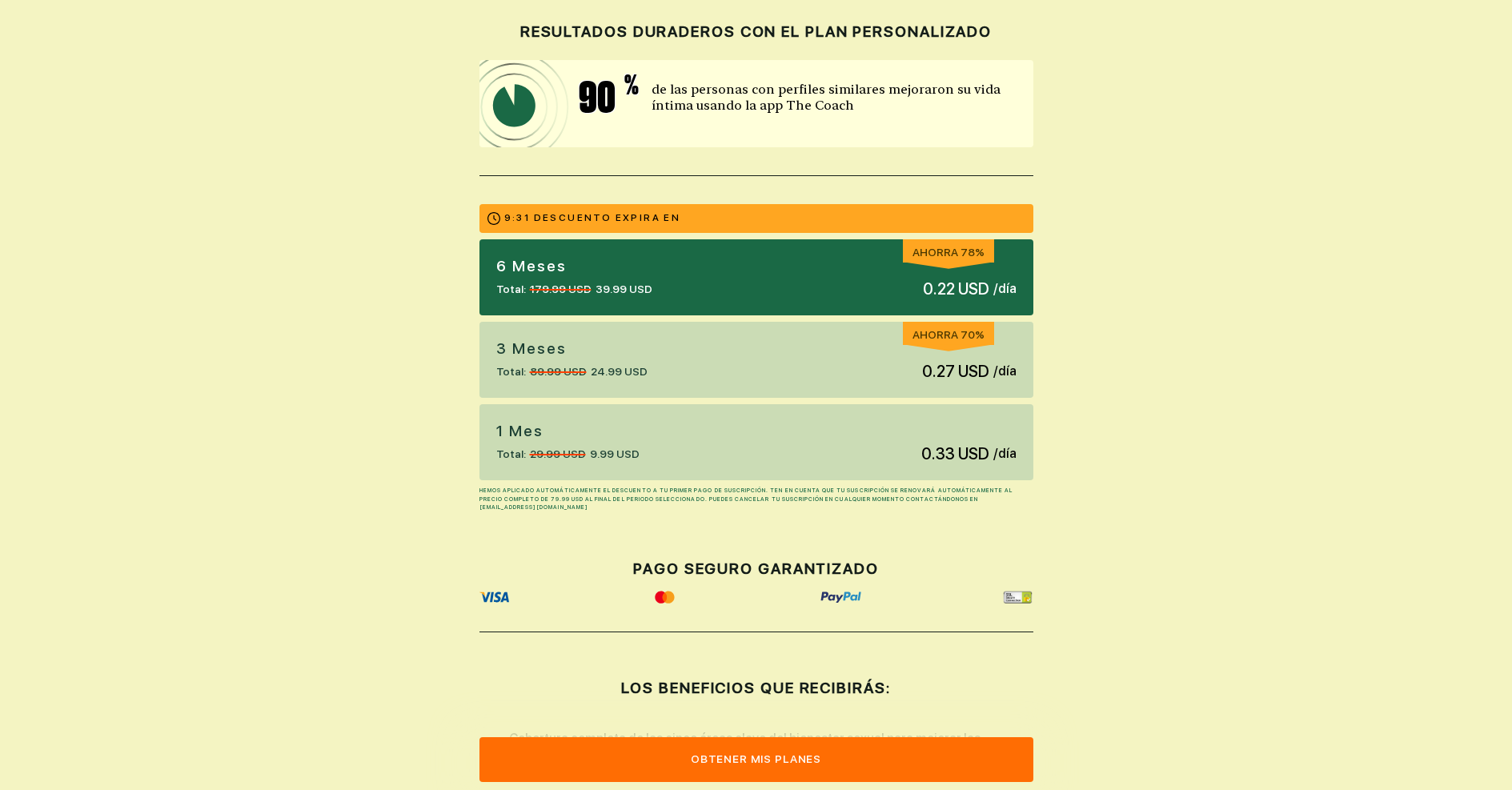
scroll to position [298, 0]
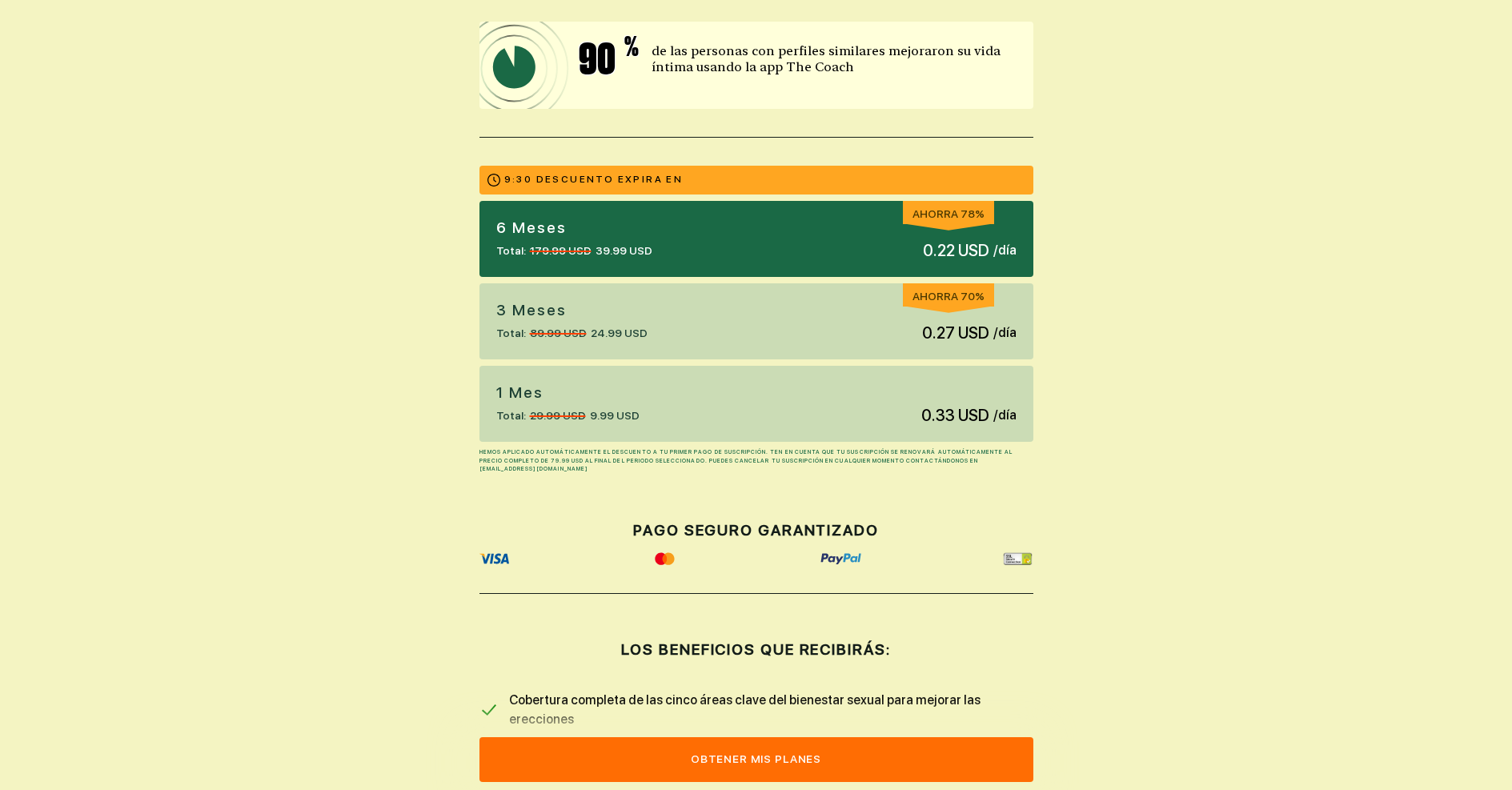
click at [737, 377] on div "1 Mes Total: 29.99 USD 9.99 USD 0.33 USD / día" at bounding box center [756, 404] width 554 height 76
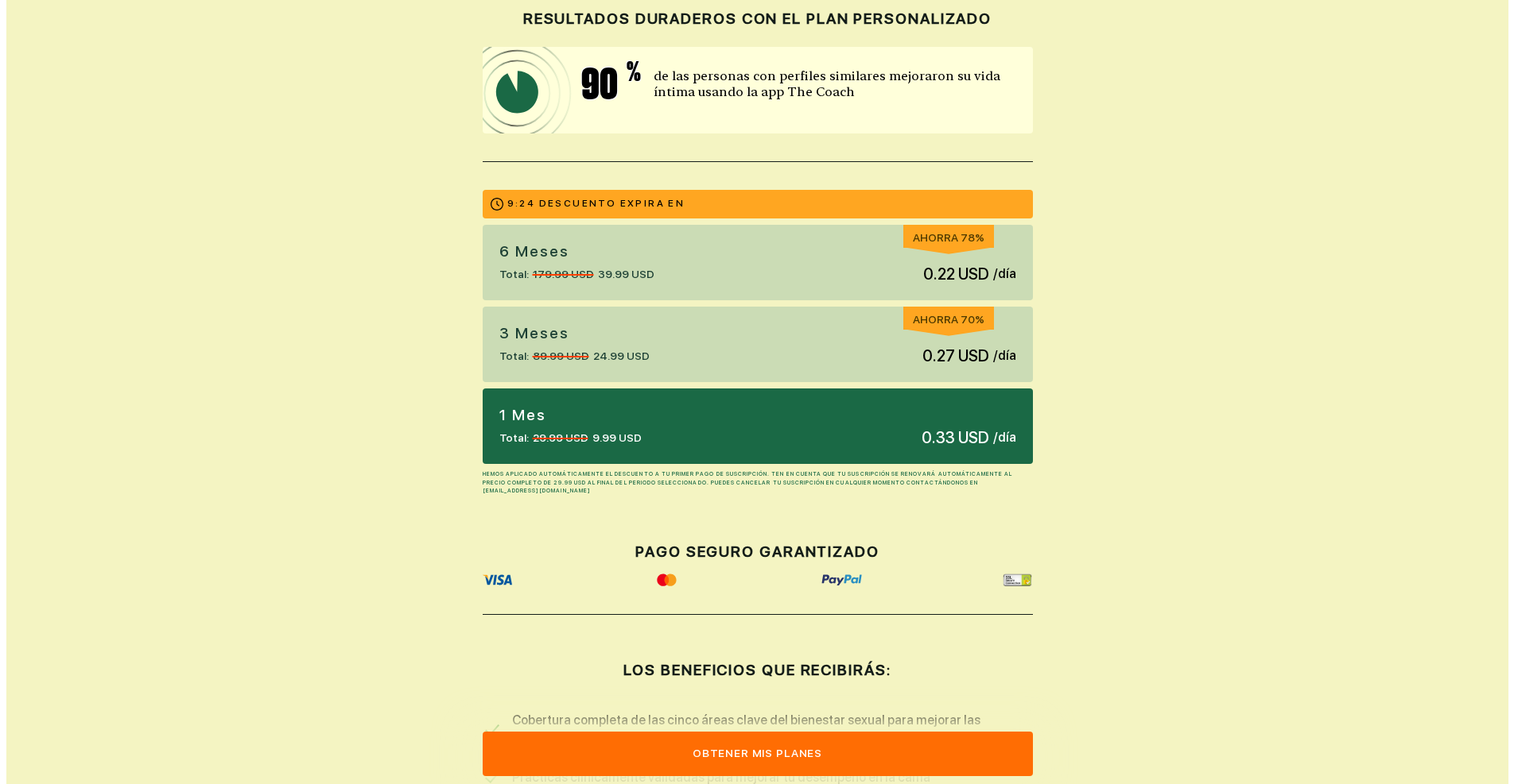
scroll to position [260, 0]
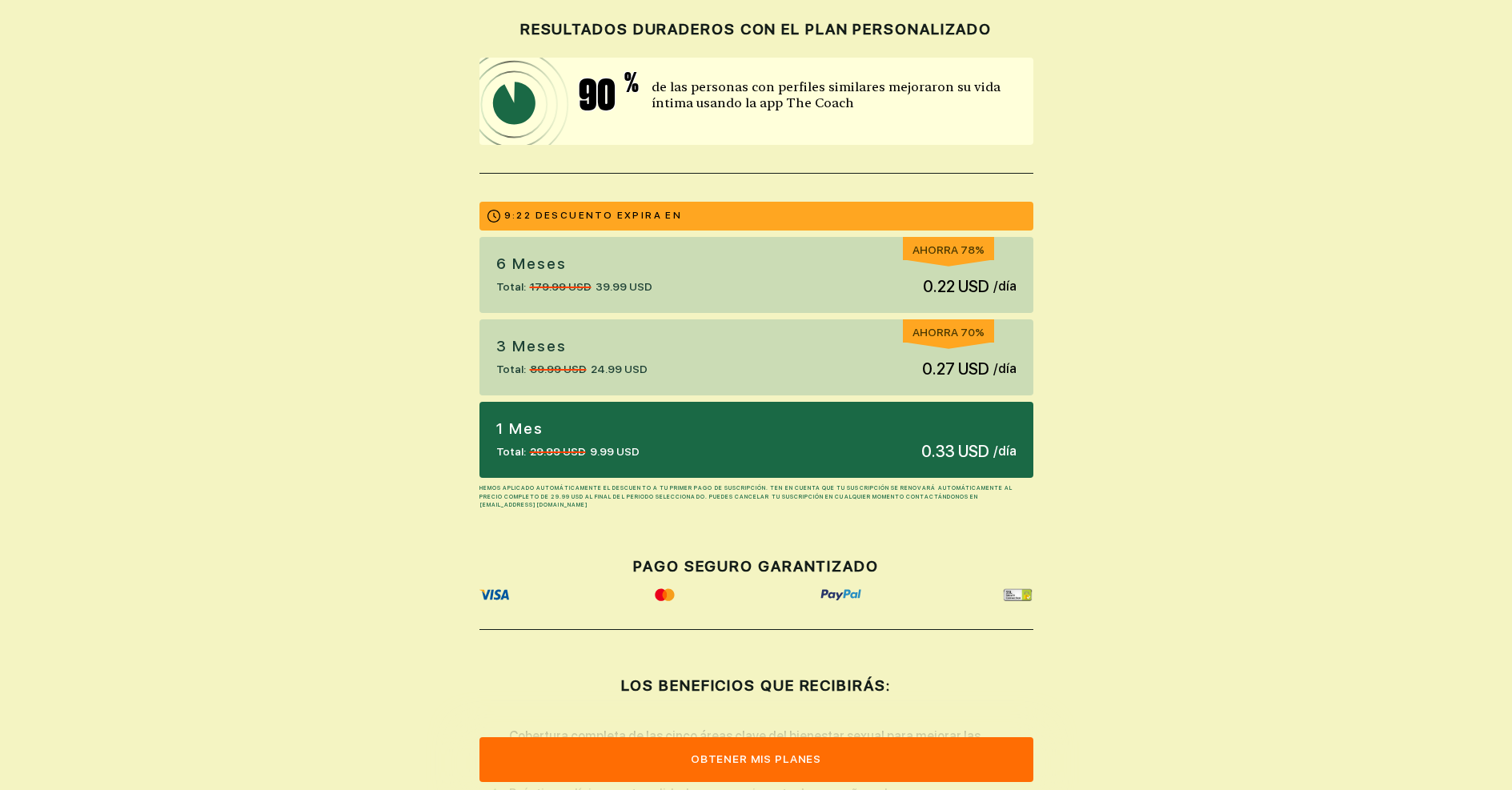
click at [700, 751] on button "Obtener mis planes" at bounding box center [756, 760] width 554 height 45
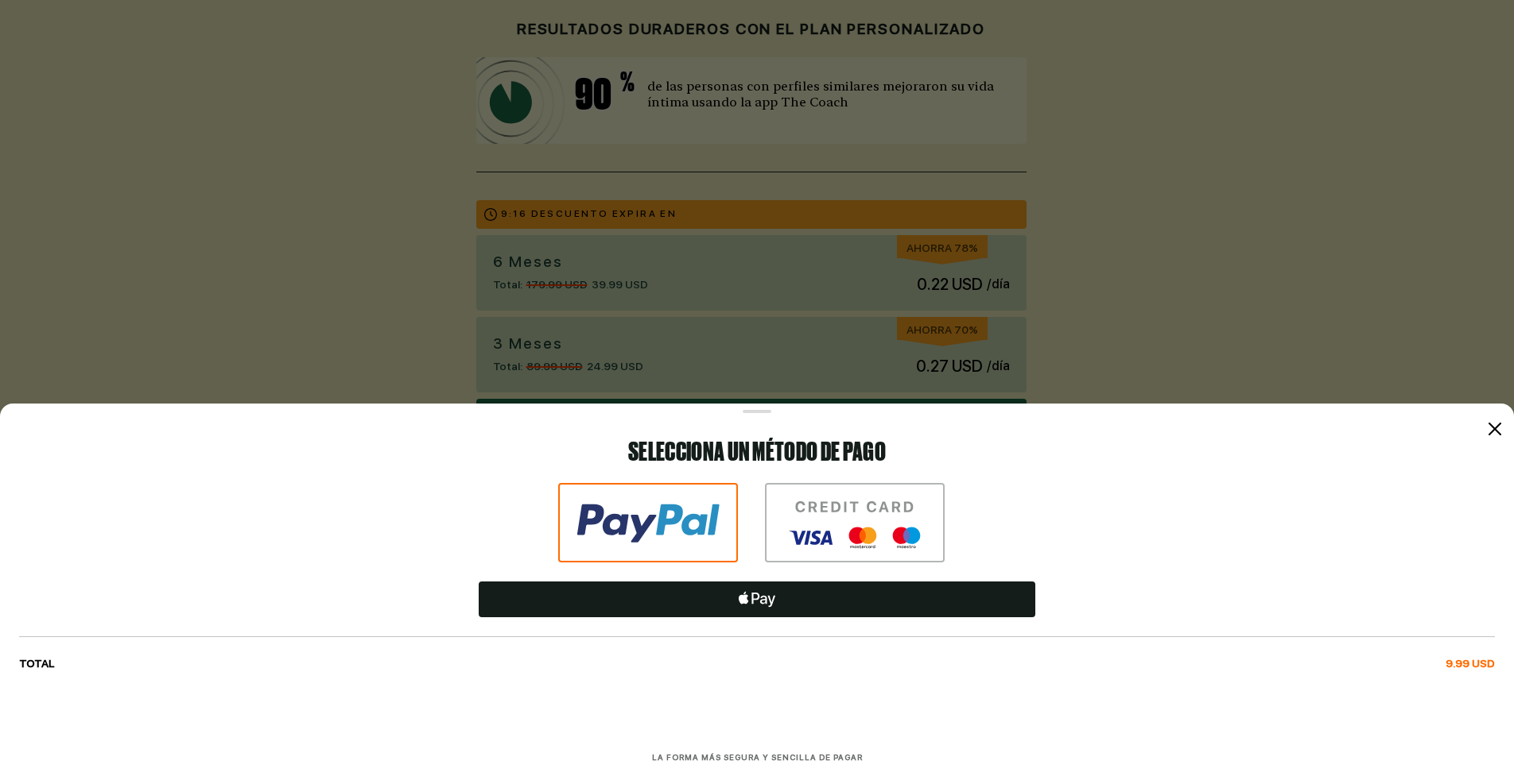
click at [839, 512] on img at bounding box center [855, 523] width 180 height 80
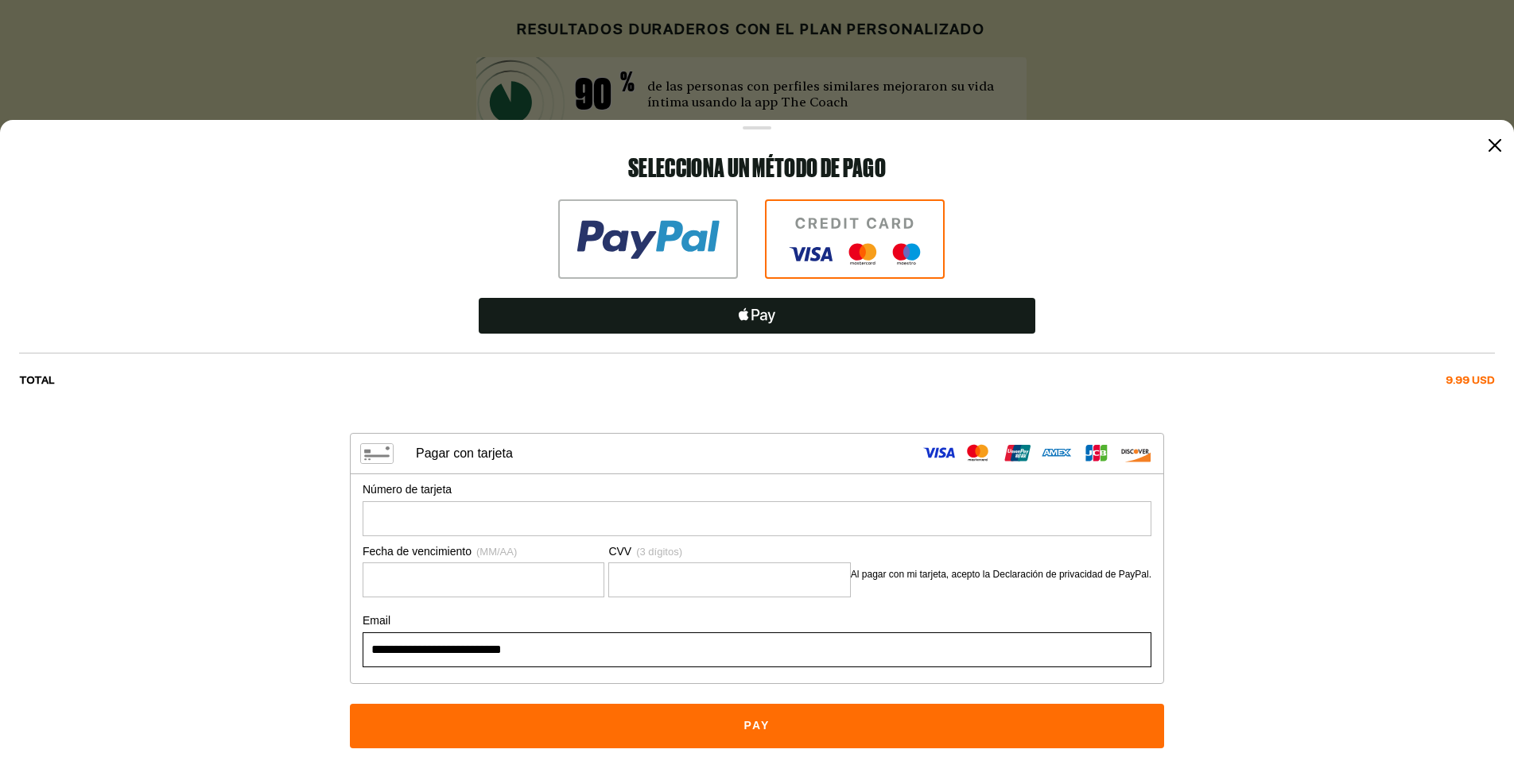
click at [662, 259] on img at bounding box center [648, 239] width 180 height 80
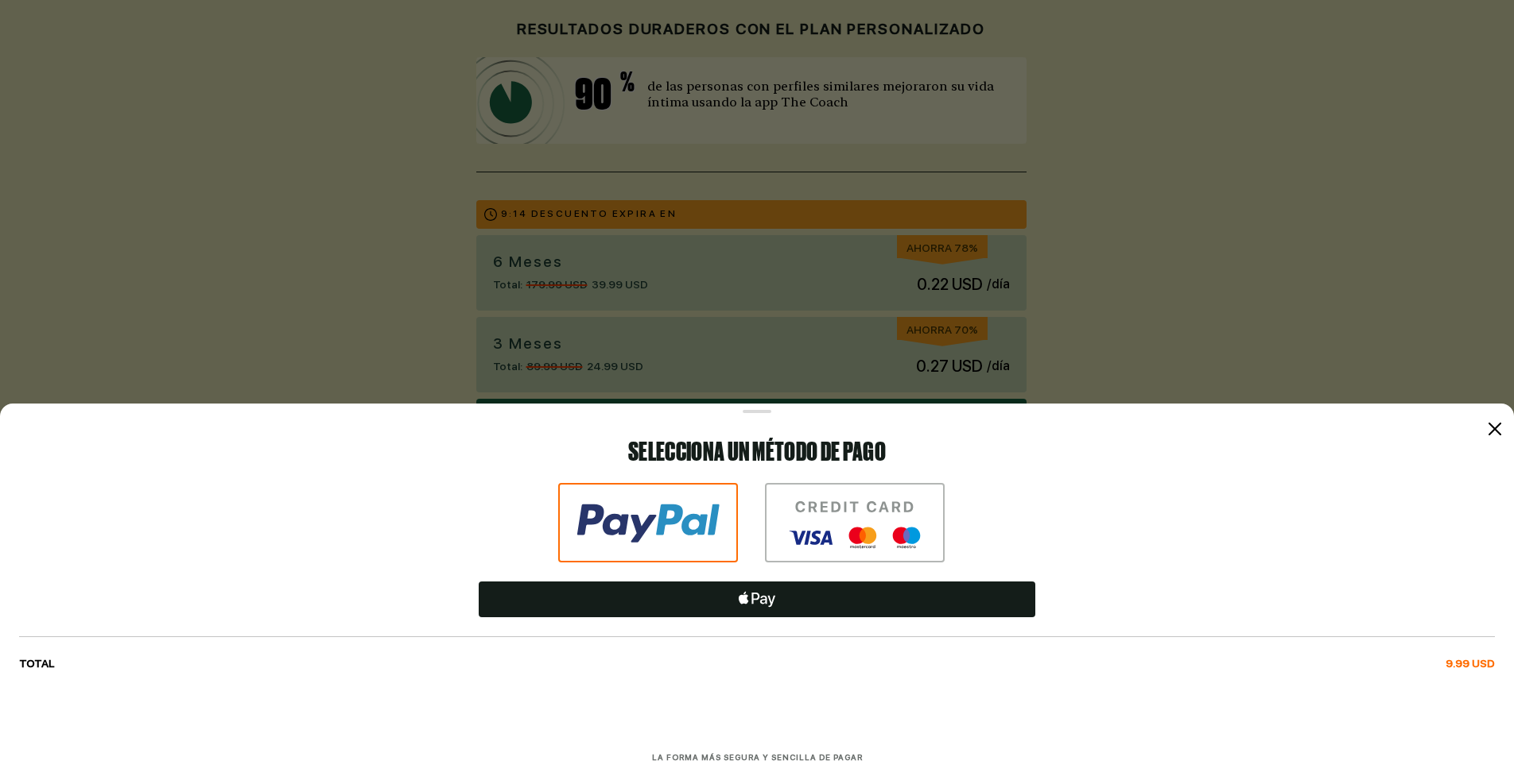
click at [760, 594] on img at bounding box center [757, 599] width 48 height 23
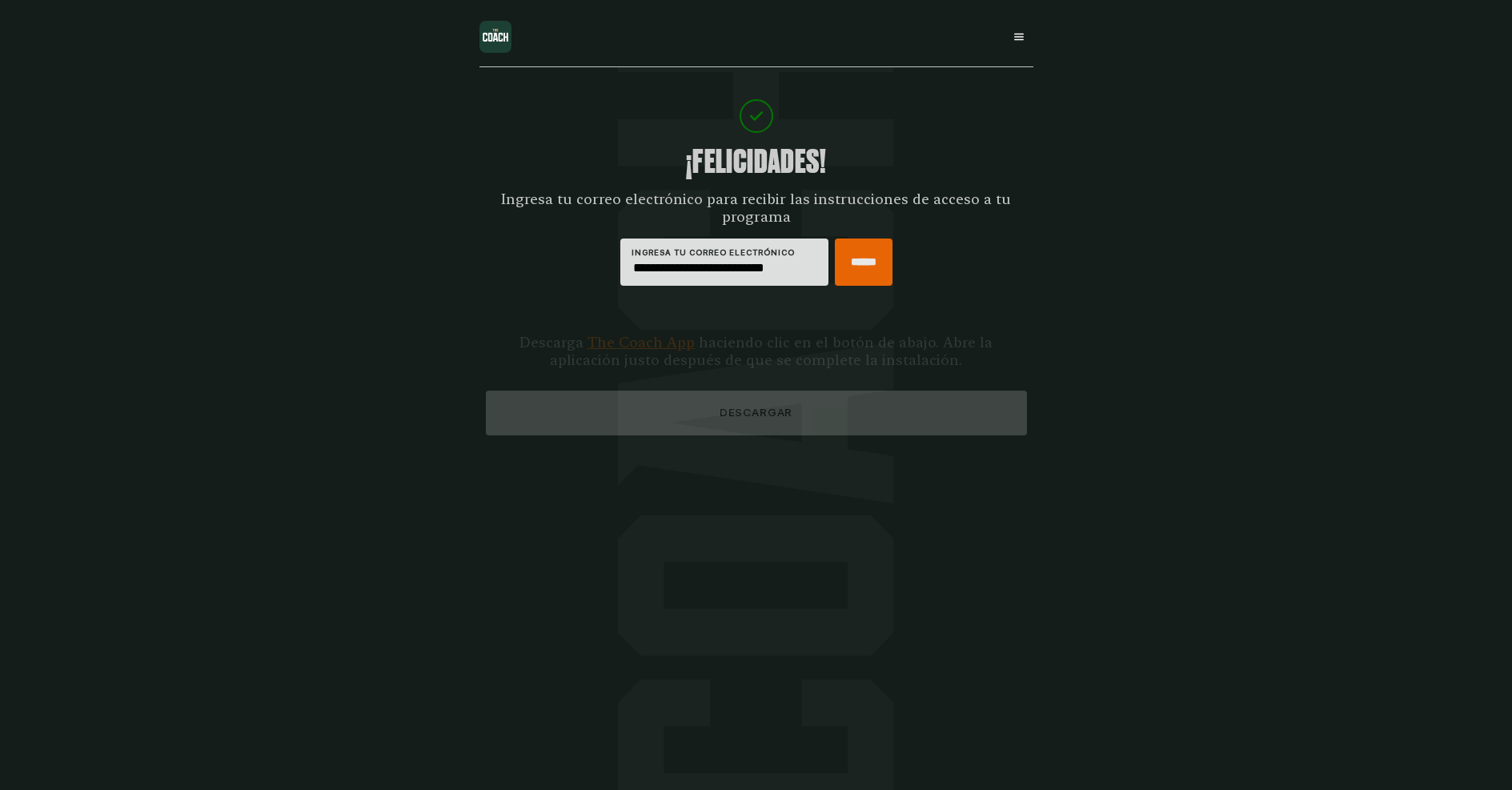
click at [850, 256] on input "******" at bounding box center [863, 262] width 57 height 47
type input "*****"
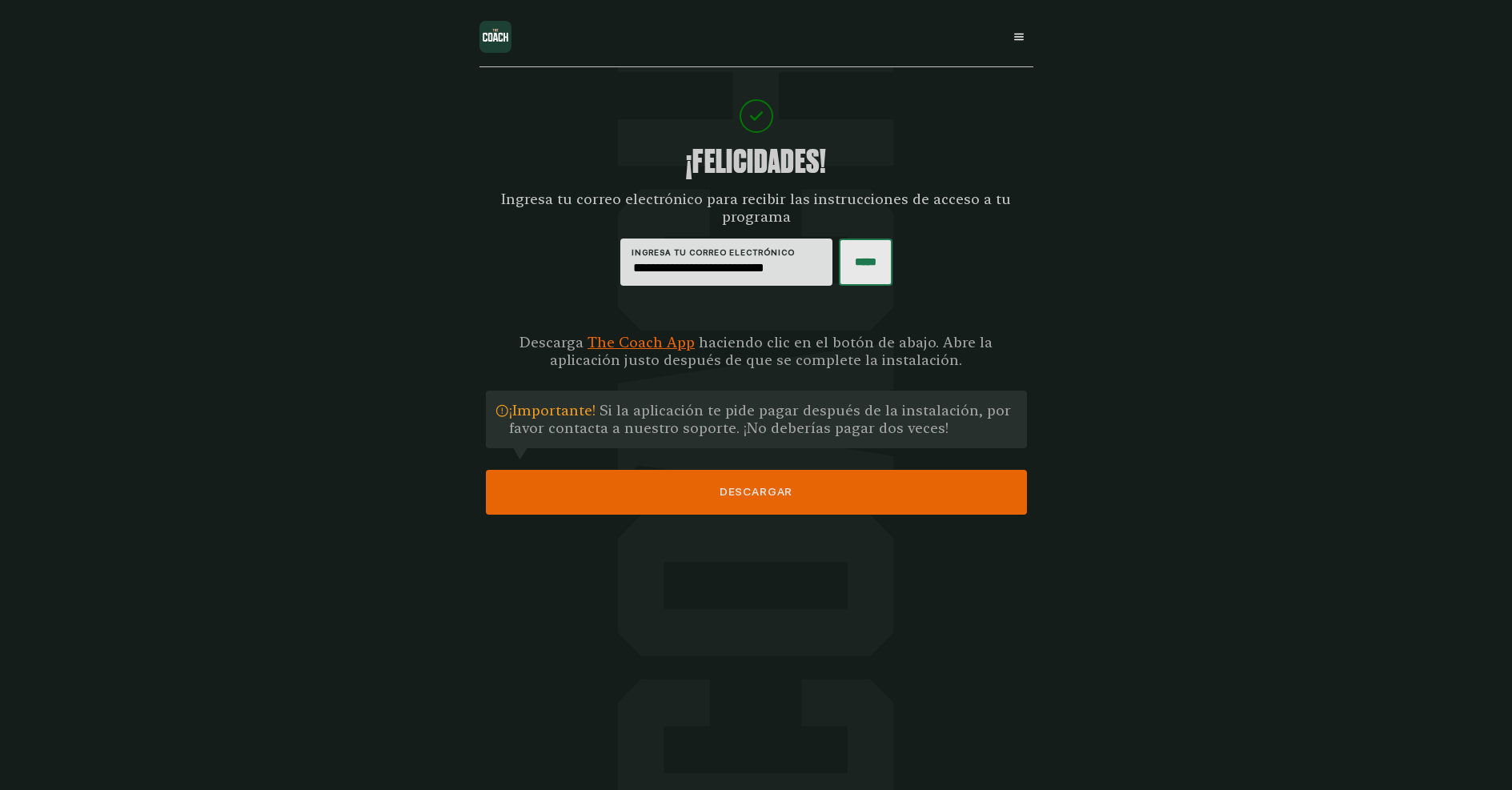
click at [743, 480] on button "DESCARGAR" at bounding box center [756, 492] width 542 height 45
